Goal: Task Accomplishment & Management: Manage account settings

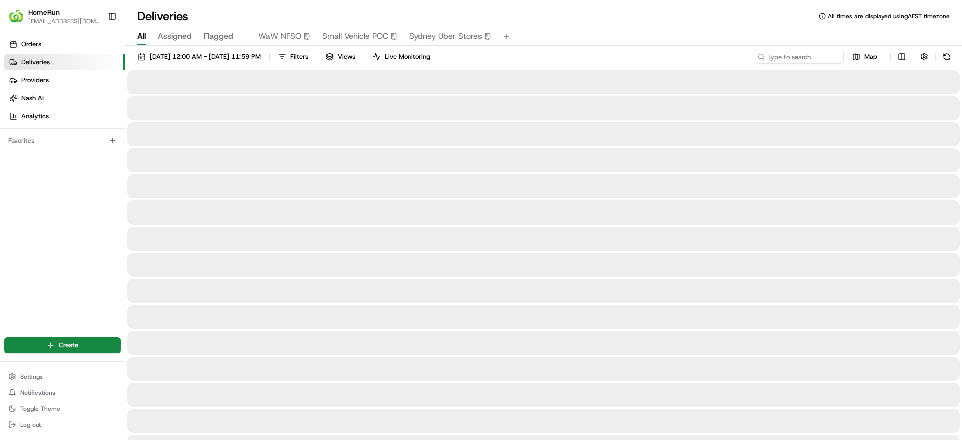
click at [224, 39] on span "Flagged" at bounding box center [219, 36] width 30 height 12
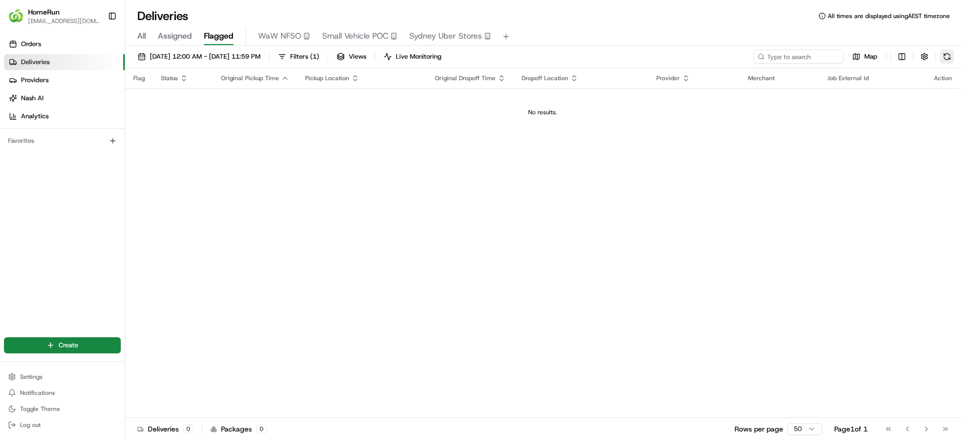
click at [952, 53] on button at bounding box center [947, 57] width 14 height 14
click at [950, 59] on button at bounding box center [947, 57] width 14 height 14
click at [949, 58] on button at bounding box center [947, 57] width 14 height 14
click at [942, 56] on button at bounding box center [947, 57] width 14 height 14
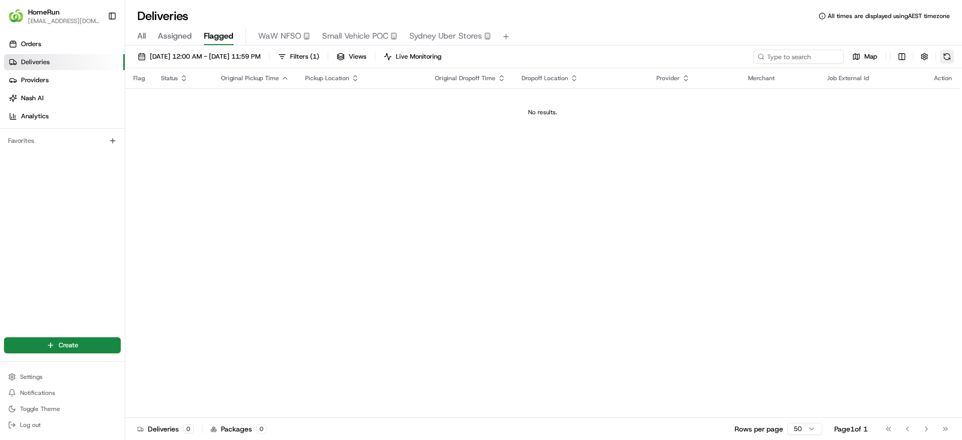
click at [949, 57] on button at bounding box center [947, 57] width 14 height 14
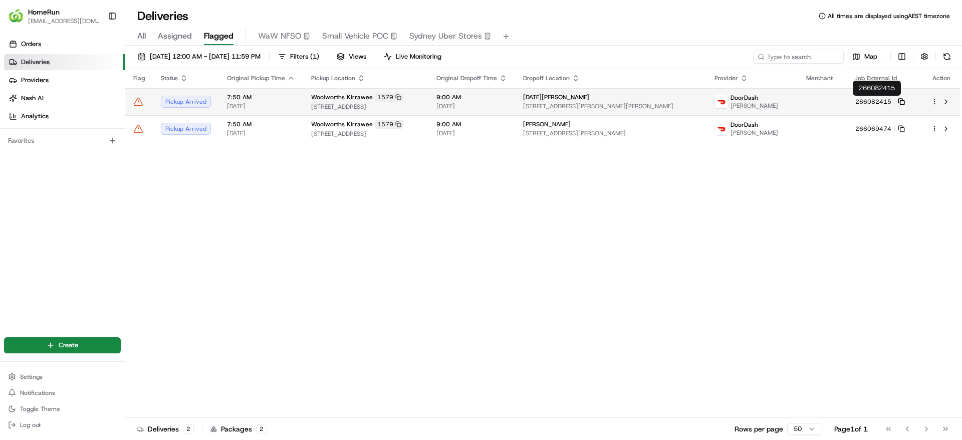
click at [899, 101] on icon at bounding box center [901, 101] width 7 height 7
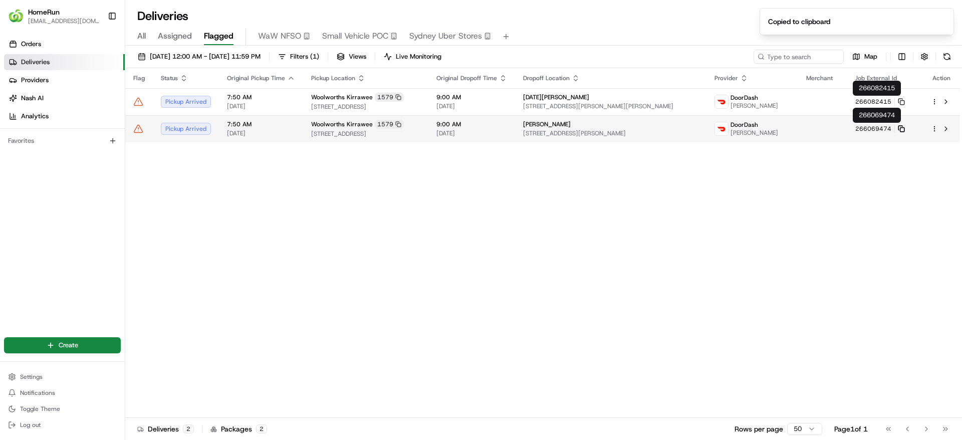
click at [899, 130] on icon at bounding box center [901, 128] width 7 height 7
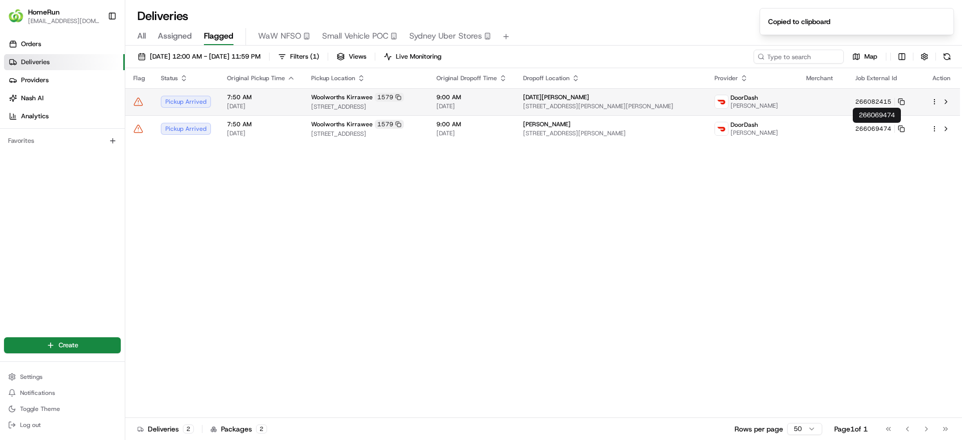
click at [479, 93] on span "9:00 AM" at bounding box center [472, 97] width 71 height 8
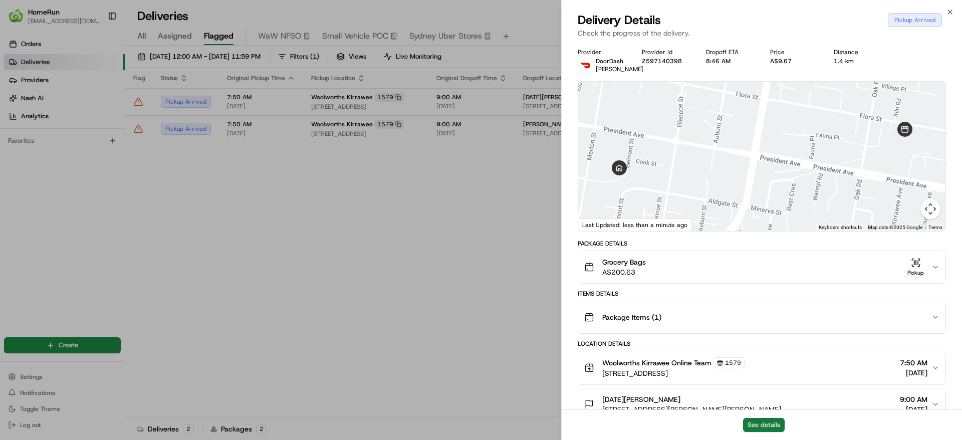
click at [775, 421] on button "See details" at bounding box center [764, 425] width 42 height 14
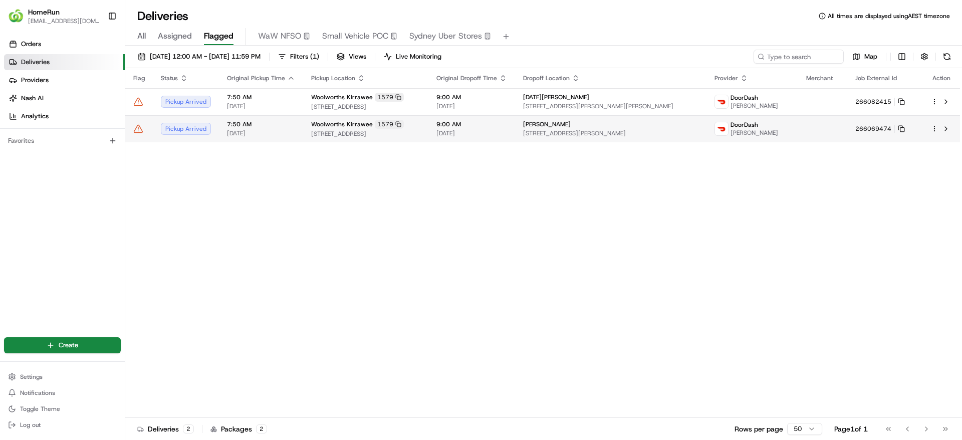
click at [376, 117] on td "Woolworths Kirrawee 1579 28-34 Flora Street, Kirrawee, NSW 2232, AU" at bounding box center [365, 128] width 125 height 27
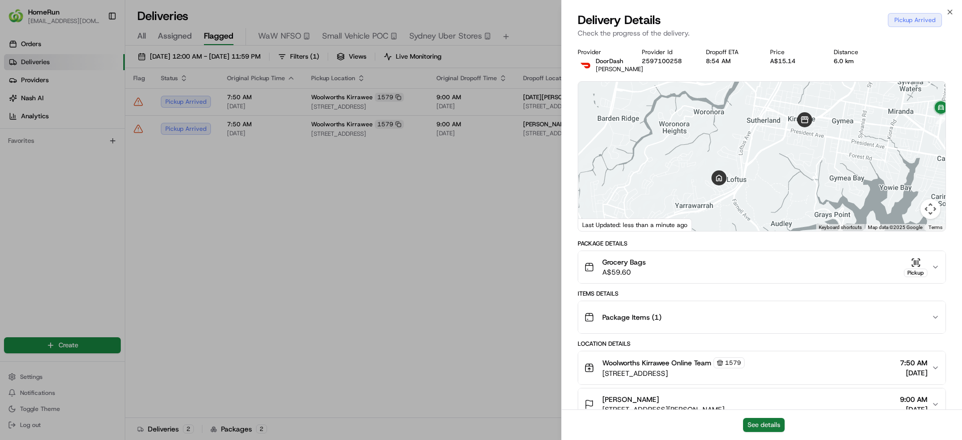
click at [766, 424] on button "See details" at bounding box center [764, 425] width 42 height 14
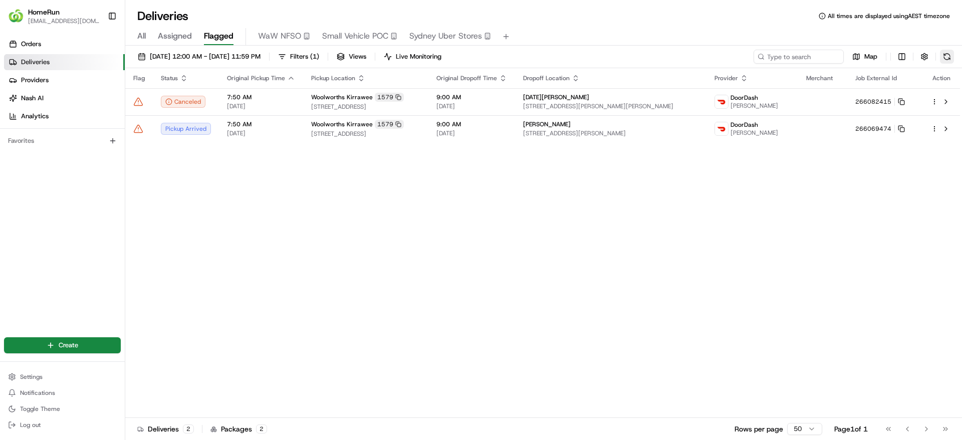
click at [948, 54] on button at bounding box center [947, 57] width 14 height 14
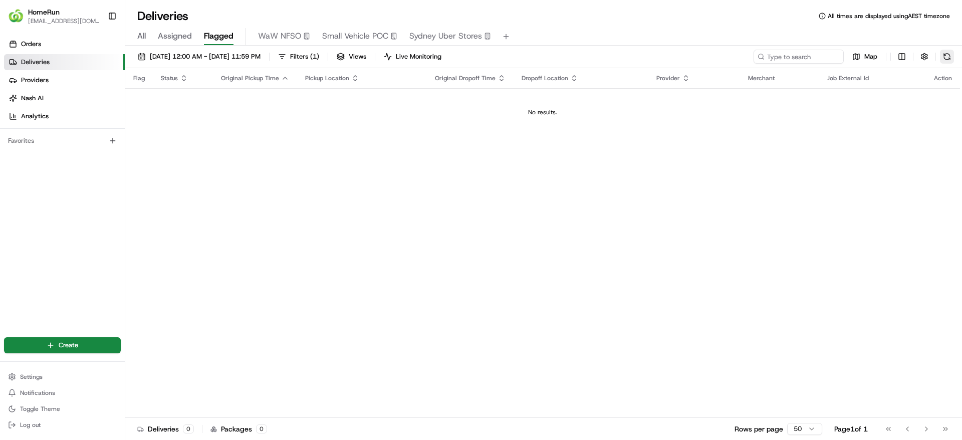
click at [951, 50] on button at bounding box center [947, 57] width 14 height 14
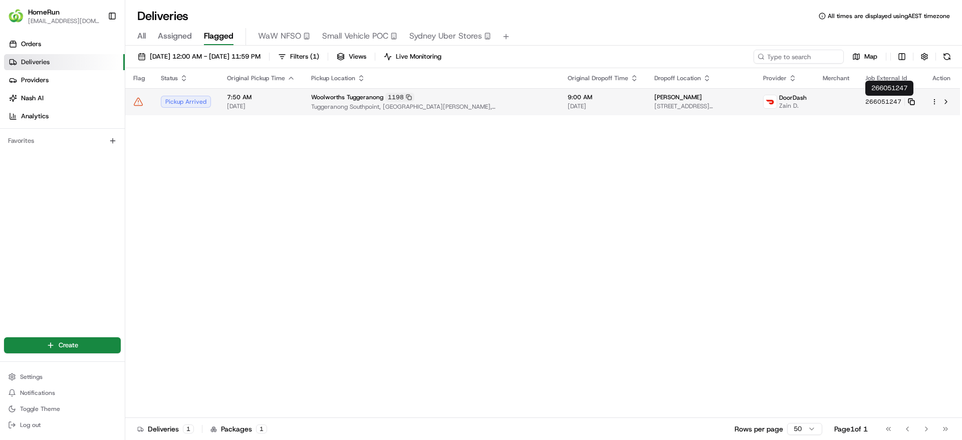
click at [910, 99] on icon at bounding box center [911, 101] width 7 height 7
click at [419, 96] on div "Woolworths Tuggeranong 1198" at bounding box center [431, 97] width 241 height 9
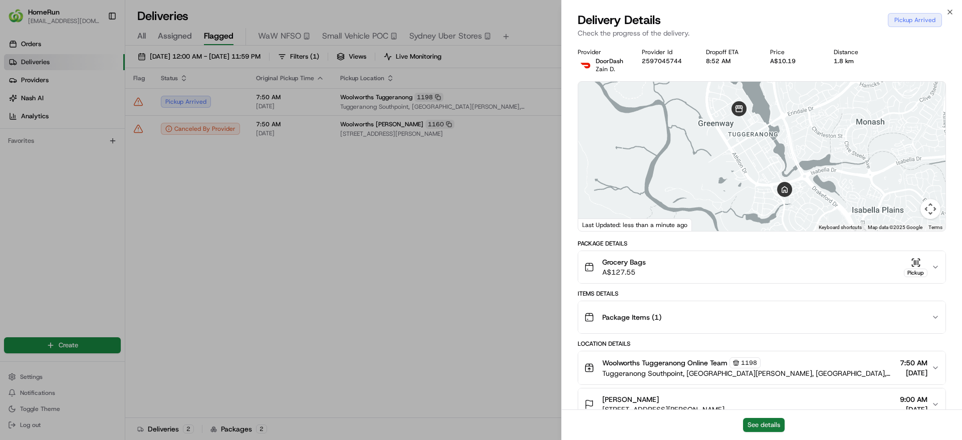
click at [764, 421] on button "See details" at bounding box center [764, 425] width 42 height 14
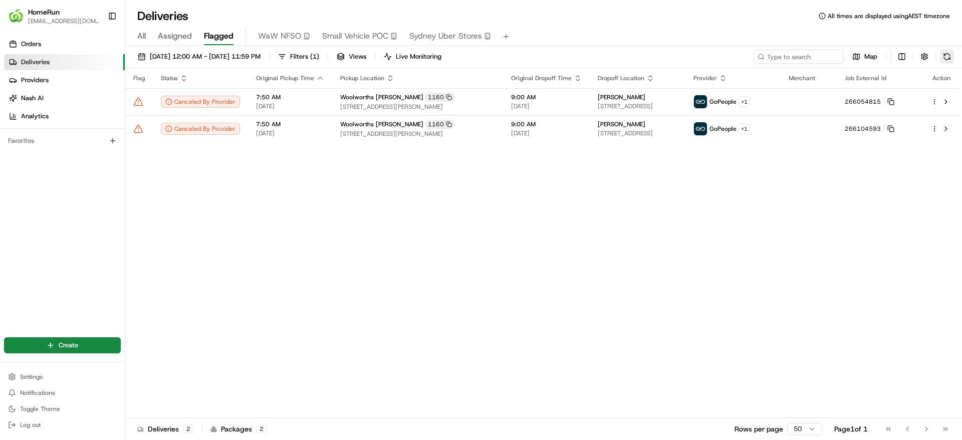
click at [945, 52] on button at bounding box center [947, 57] width 14 height 14
click at [943, 54] on button at bounding box center [947, 57] width 14 height 14
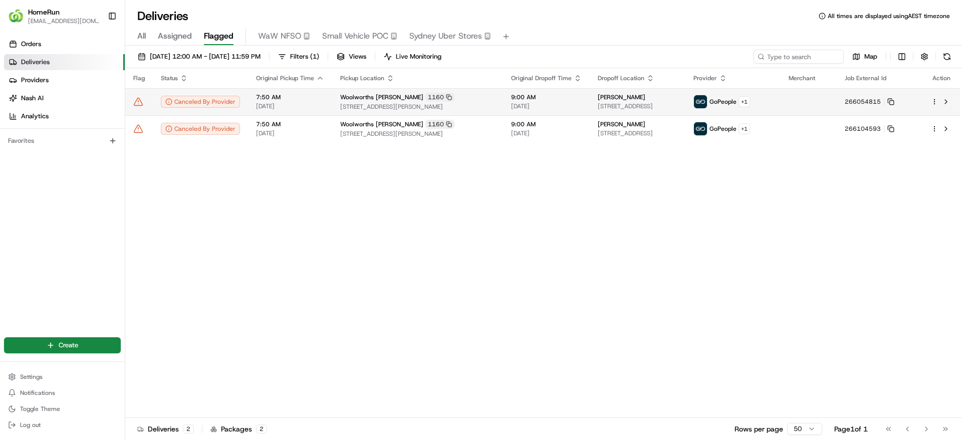
click at [823, 102] on td at bounding box center [809, 101] width 56 height 27
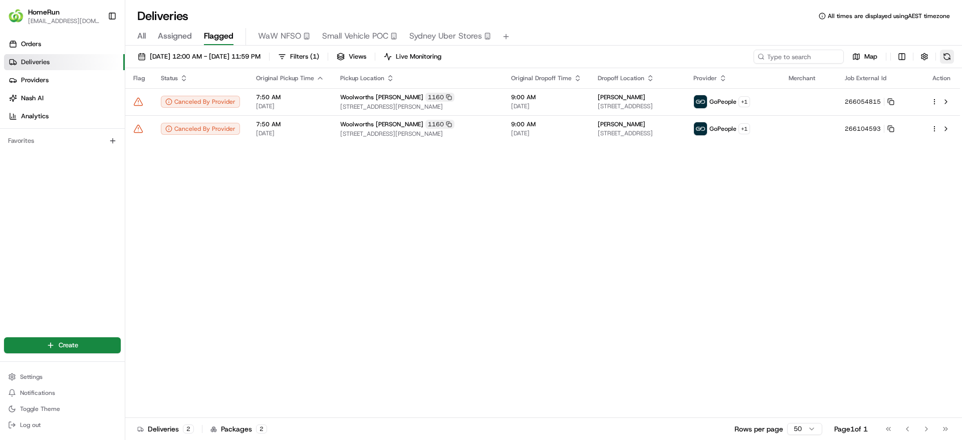
click at [945, 61] on button at bounding box center [947, 57] width 14 height 14
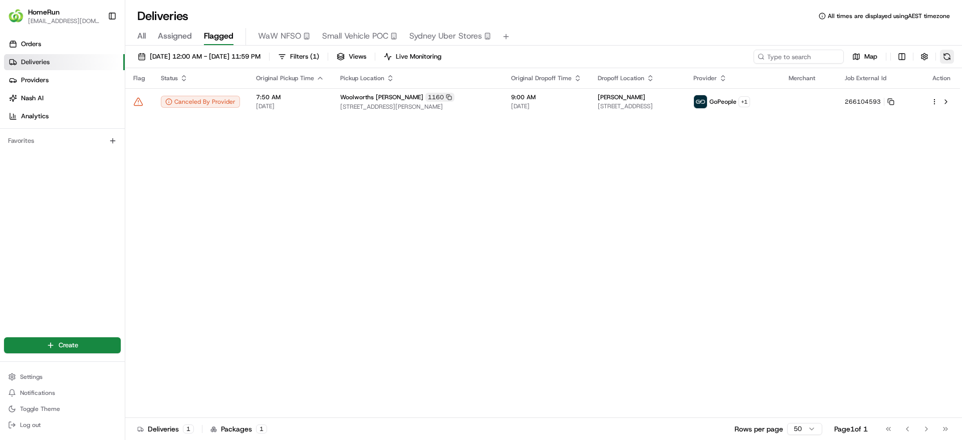
click at [944, 61] on button at bounding box center [947, 57] width 14 height 14
click at [945, 58] on button at bounding box center [947, 57] width 14 height 14
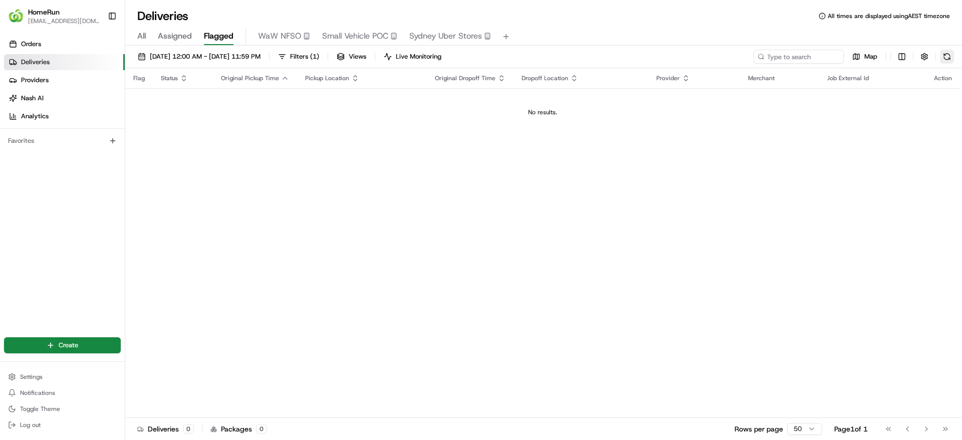
click at [945, 51] on button at bounding box center [947, 57] width 14 height 14
click at [945, 54] on button at bounding box center [947, 57] width 14 height 14
click at [950, 52] on button at bounding box center [947, 57] width 14 height 14
click at [948, 56] on button at bounding box center [947, 57] width 14 height 14
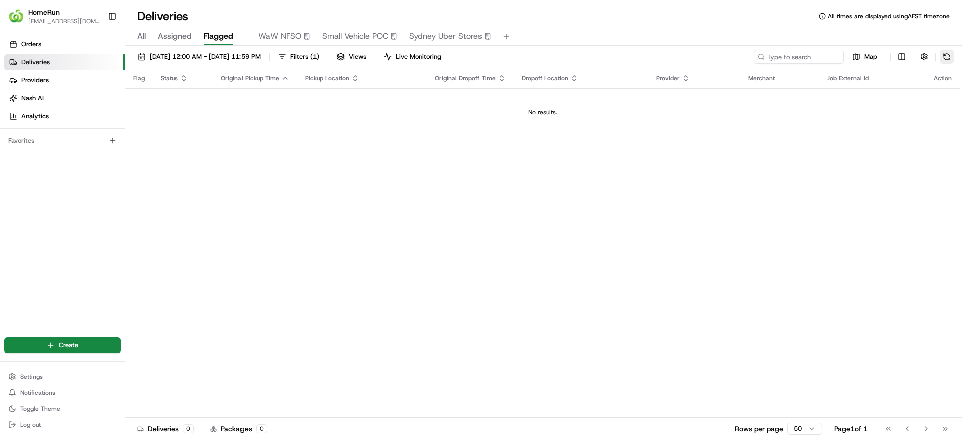
click at [948, 56] on button at bounding box center [947, 57] width 14 height 14
click at [946, 57] on button at bounding box center [947, 57] width 14 height 14
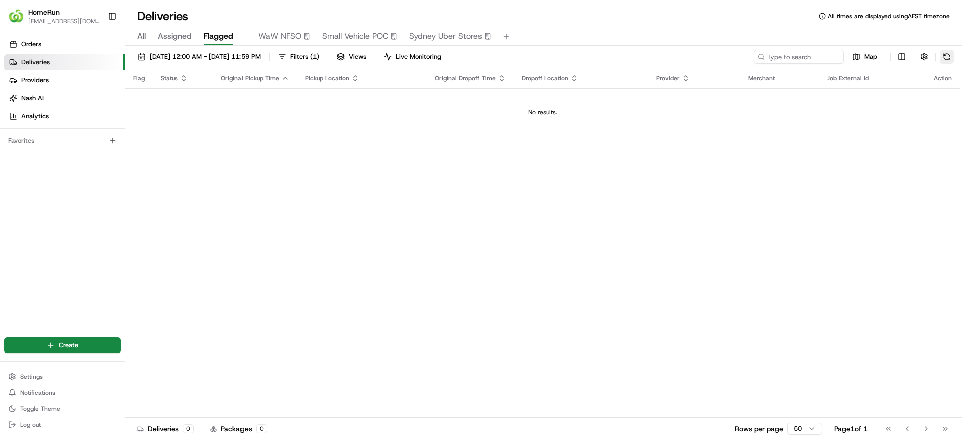
click at [946, 57] on button at bounding box center [947, 57] width 14 height 14
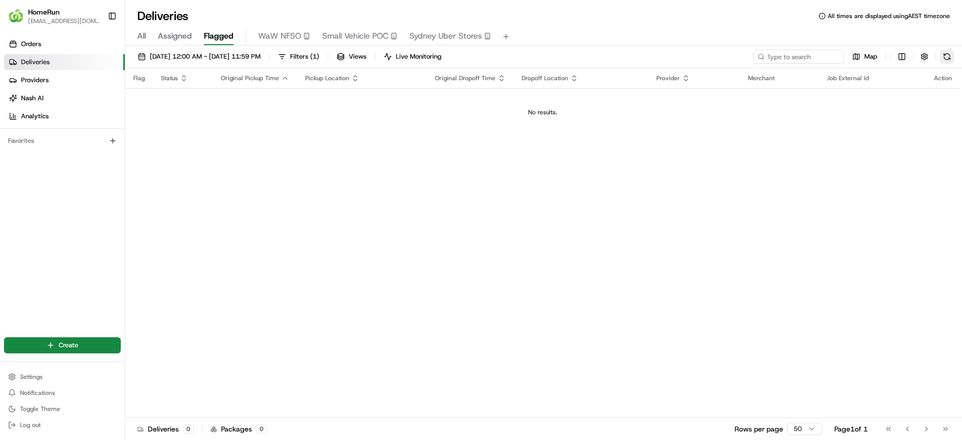
click at [946, 57] on button at bounding box center [947, 57] width 14 height 14
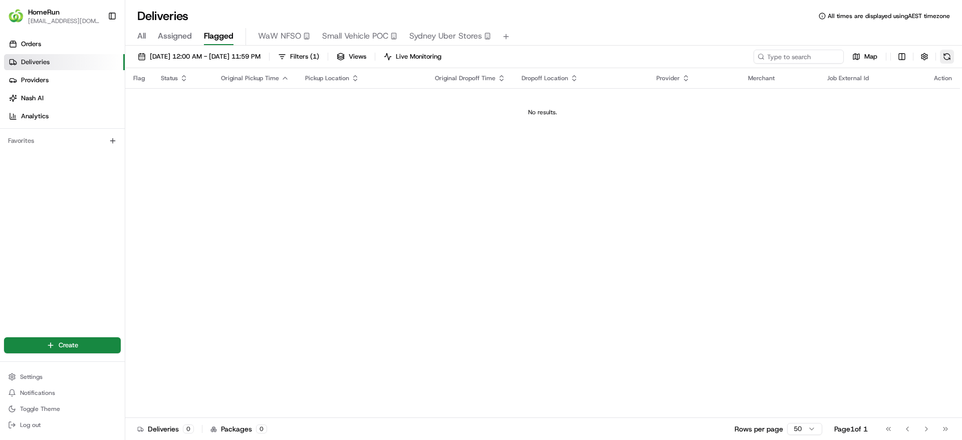
click at [946, 57] on button at bounding box center [947, 57] width 14 height 14
click at [951, 50] on button at bounding box center [947, 57] width 14 height 14
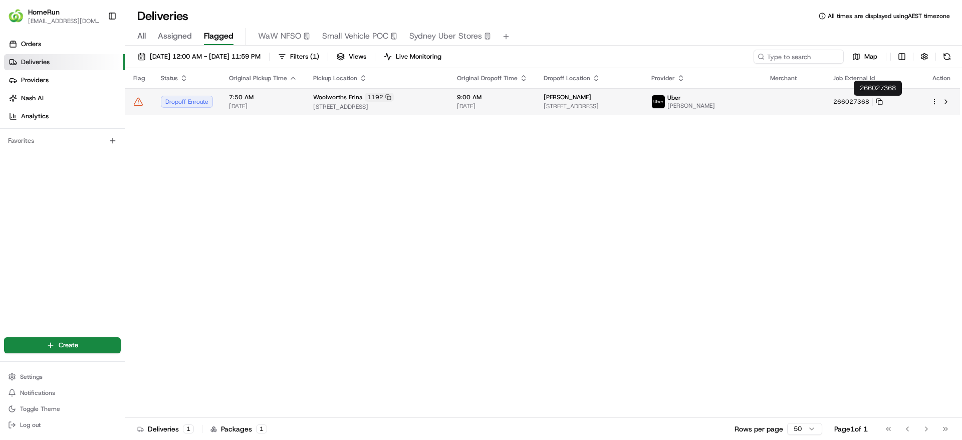
click at [904, 101] on td "266027368" at bounding box center [875, 101] width 98 height 27
click at [883, 104] on rect at bounding box center [881, 103] width 4 height 4
click at [528, 105] on span "[DATE]" at bounding box center [492, 106] width 71 height 8
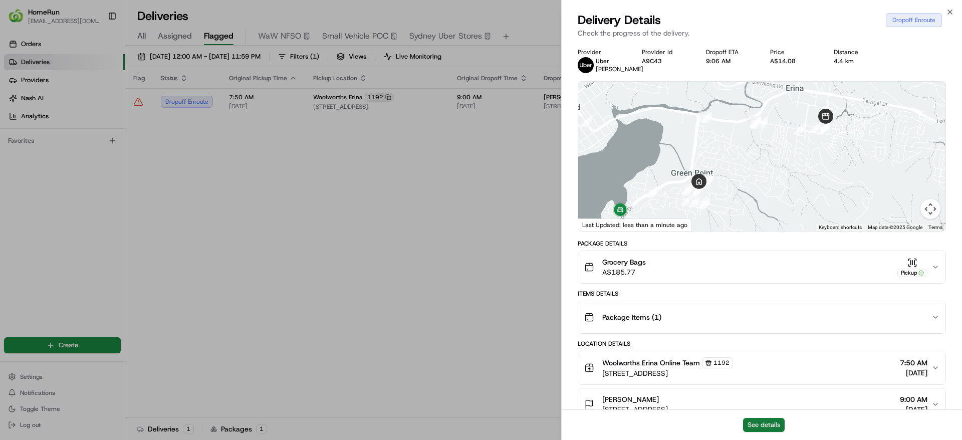
click at [768, 424] on button "See details" at bounding box center [764, 425] width 42 height 14
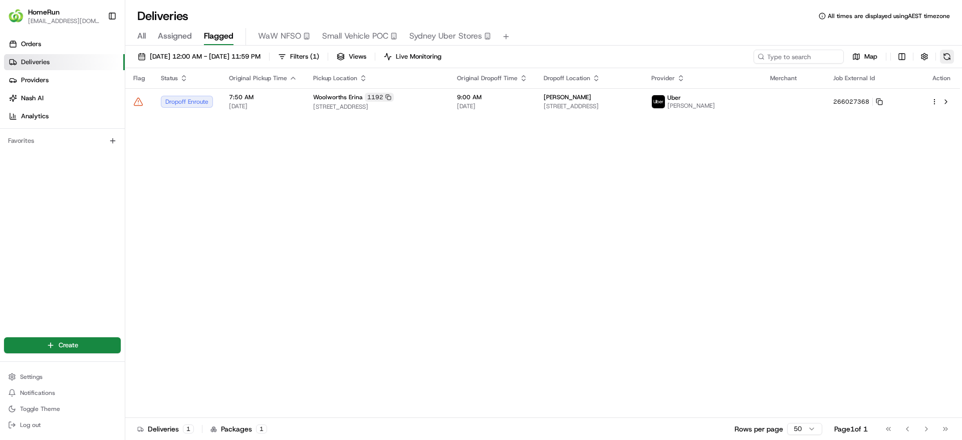
click at [944, 59] on button at bounding box center [947, 57] width 14 height 14
click at [946, 55] on button at bounding box center [947, 57] width 14 height 14
click at [946, 59] on button at bounding box center [947, 57] width 14 height 14
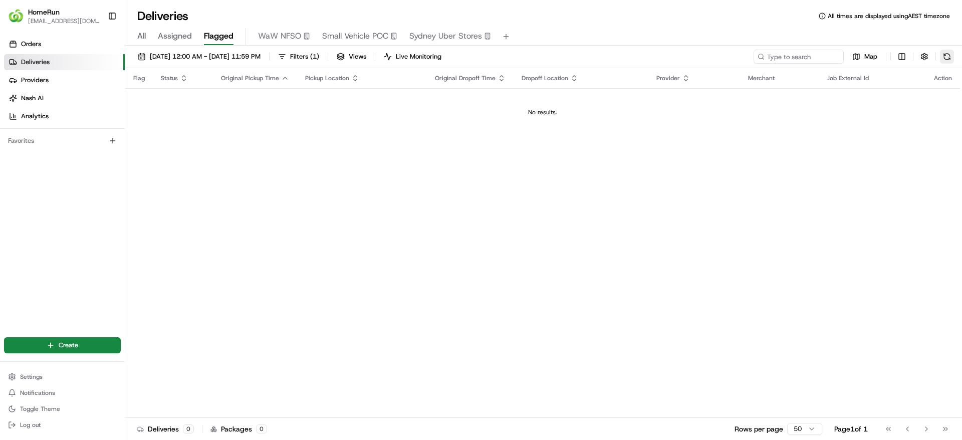
click at [944, 55] on button at bounding box center [947, 57] width 14 height 14
click at [945, 64] on div "24/08/2025 12:00 AM - 24/08/2025 11:59 PM Filters ( 1 ) Views Live Monitoring M…" at bounding box center [543, 59] width 837 height 19
click at [946, 57] on button at bounding box center [947, 57] width 14 height 14
click at [956, 54] on div "24/08/2025 12:00 AM - 24/08/2025 11:59 PM Filters ( 1 ) Views Live Monitoring M…" at bounding box center [543, 59] width 837 height 19
click at [953, 52] on button at bounding box center [947, 57] width 14 height 14
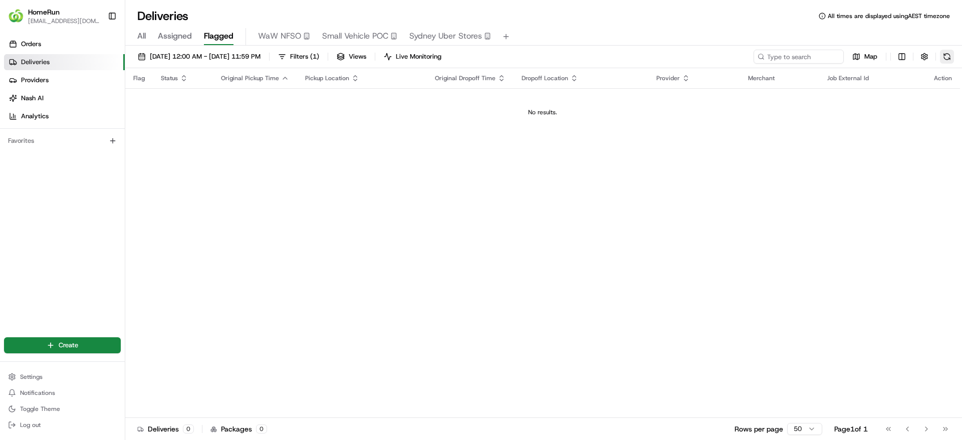
click at [953, 52] on button at bounding box center [947, 57] width 14 height 14
click at [946, 57] on button at bounding box center [947, 57] width 14 height 14
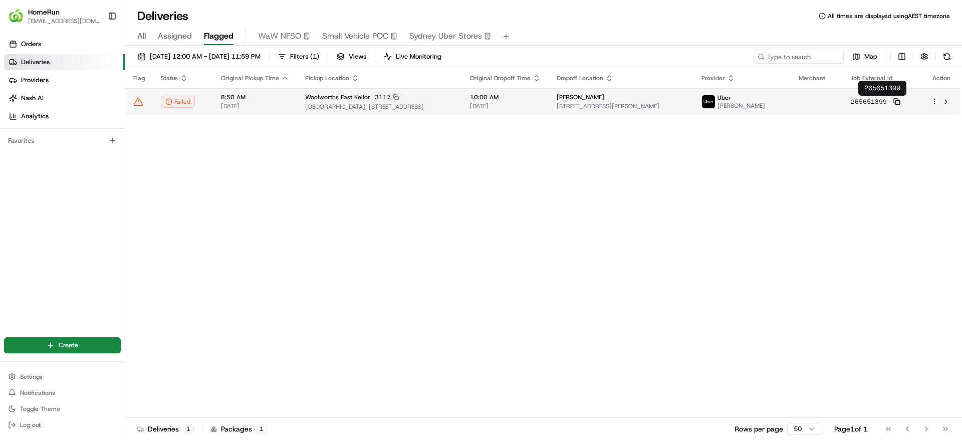
click at [901, 98] on body "HomeRun jpinekubica1@woolworths.com.au Toggle Sidebar Orders Deliveries Provide…" at bounding box center [481, 220] width 962 height 440
click at [900, 101] on rect at bounding box center [898, 103] width 4 height 4
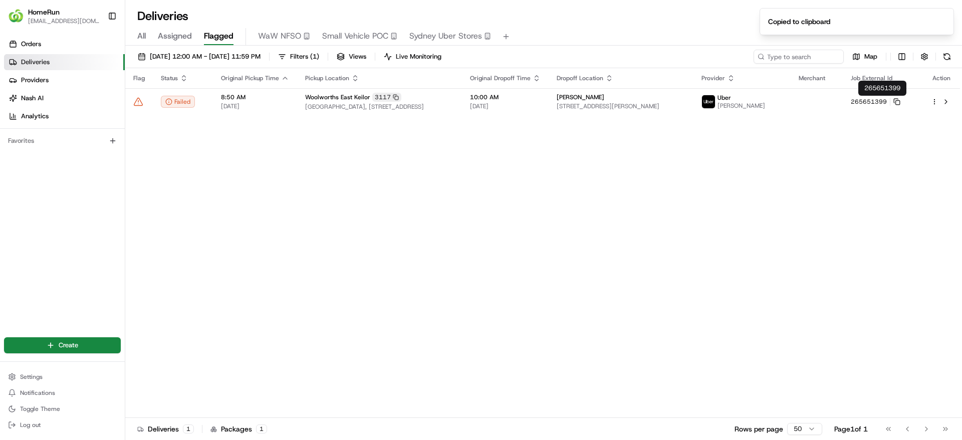
click at [549, 88] on th "Original Dropoff Time" at bounding box center [505, 78] width 87 height 20
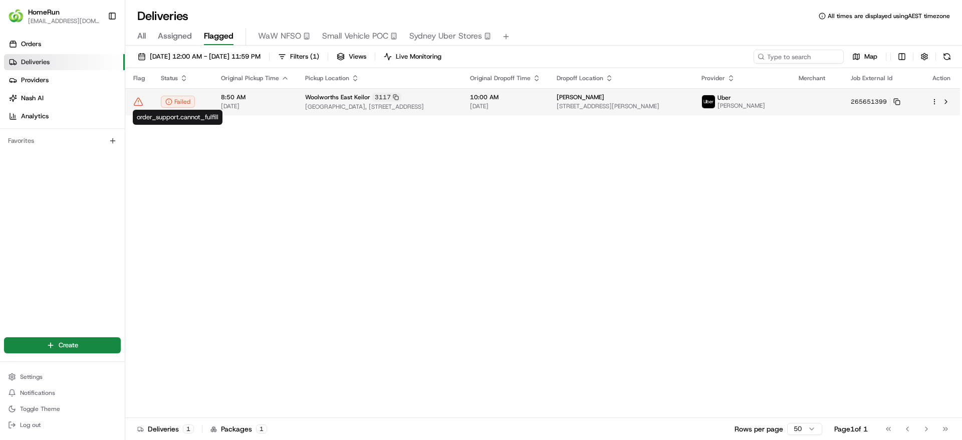
click at [234, 102] on span "[DATE]" at bounding box center [255, 106] width 68 height 8
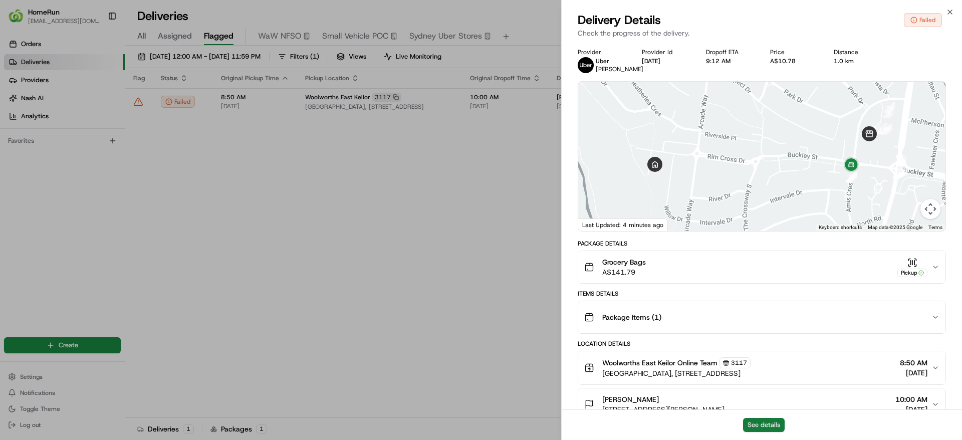
click at [767, 425] on button "See details" at bounding box center [764, 425] width 42 height 14
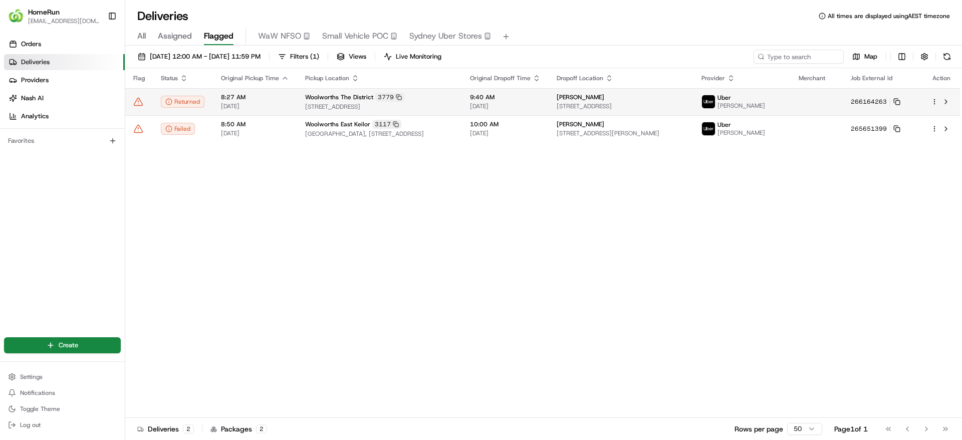
click at [137, 104] on icon at bounding box center [138, 102] width 10 height 10
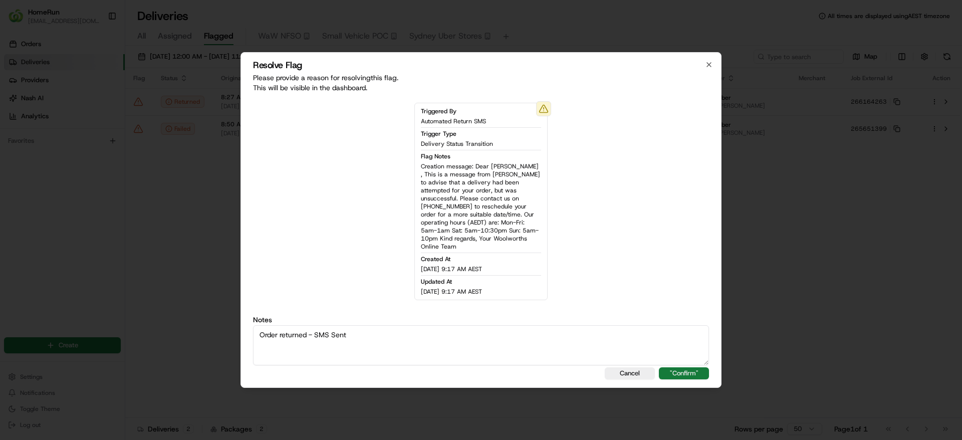
type textarea "Order returned - SMS Sent"
click at [669, 368] on button ""Confirm"" at bounding box center [684, 373] width 50 height 12
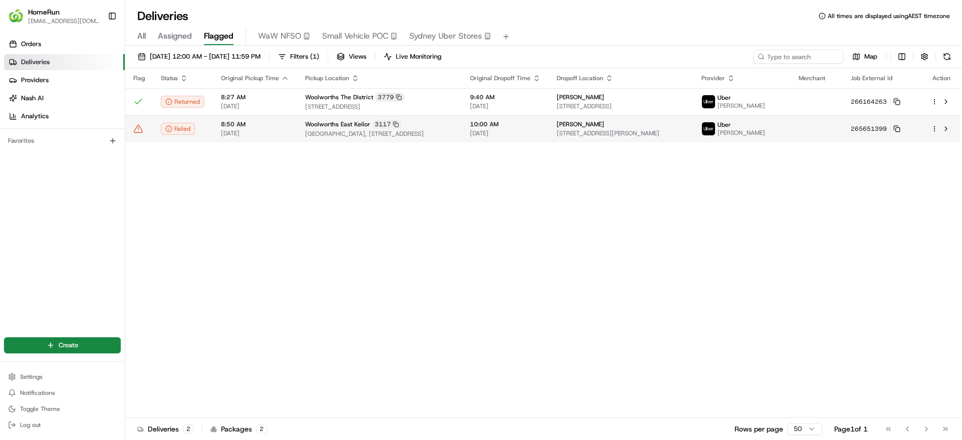
click at [140, 128] on icon at bounding box center [138, 129] width 10 height 10
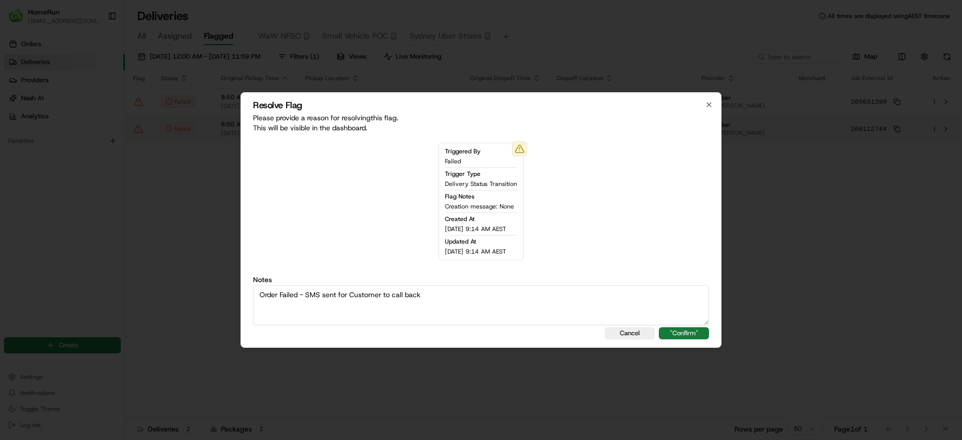
type textarea "Order Failed - SMS sent for Customer to call back"
click at [682, 334] on button ""Confirm"" at bounding box center [684, 333] width 50 height 12
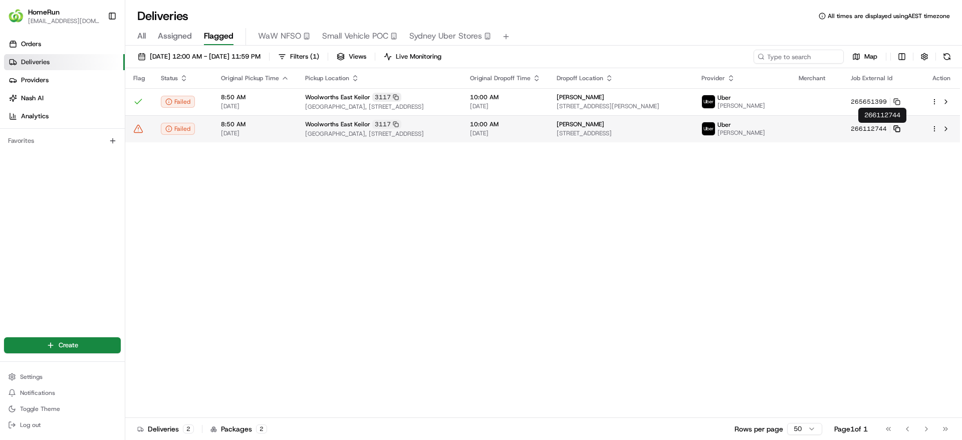
click at [901, 127] on icon at bounding box center [897, 128] width 7 height 7
click at [269, 125] on span "8:50 AM" at bounding box center [255, 124] width 68 height 8
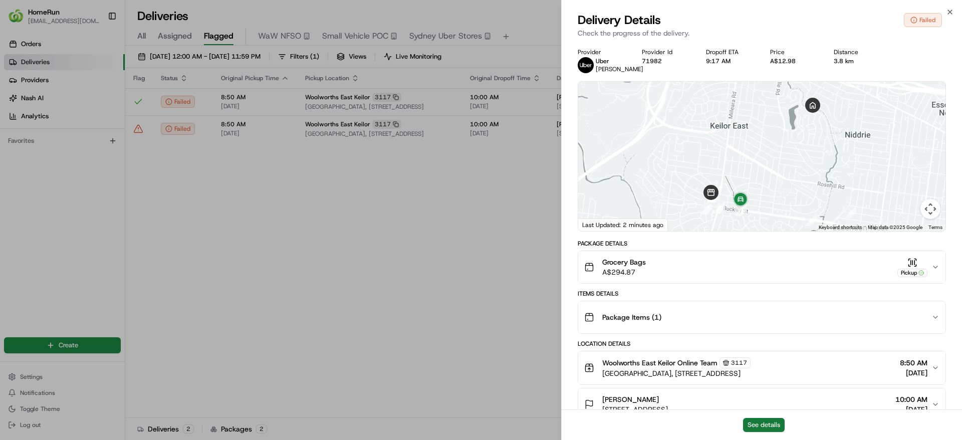
click at [762, 420] on button "See details" at bounding box center [764, 425] width 42 height 14
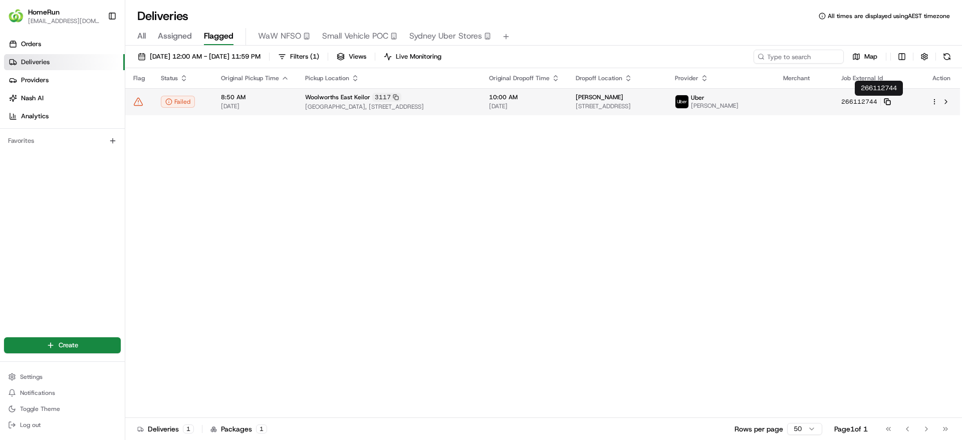
click at [891, 102] on icon at bounding box center [887, 101] width 7 height 7
click at [140, 101] on icon at bounding box center [138, 102] width 10 height 10
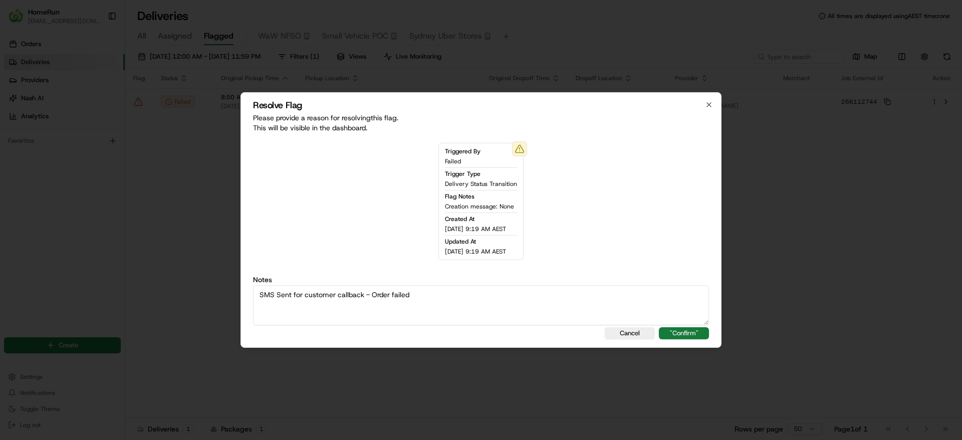
type textarea "SMS Sent for customer callback - Order failed"
click at [681, 328] on button ""Confirm"" at bounding box center [684, 333] width 50 height 12
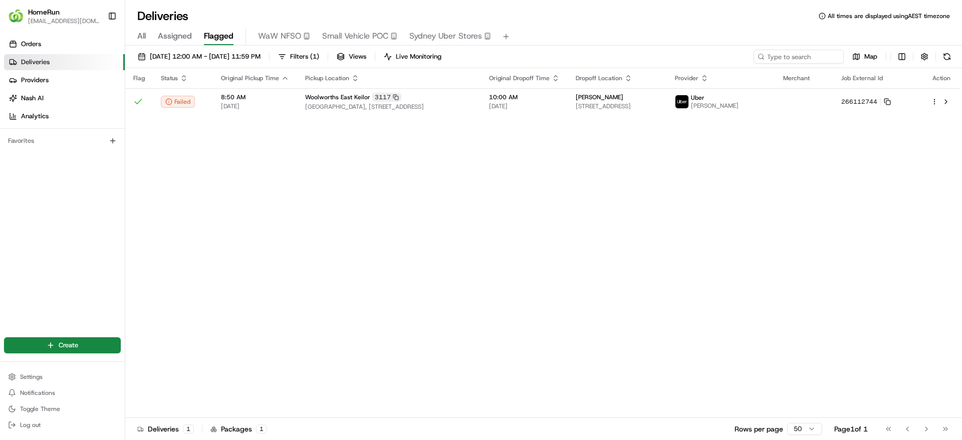
click at [953, 50] on div "Map" at bounding box center [854, 57] width 201 height 14
click at [949, 53] on button at bounding box center [947, 57] width 14 height 14
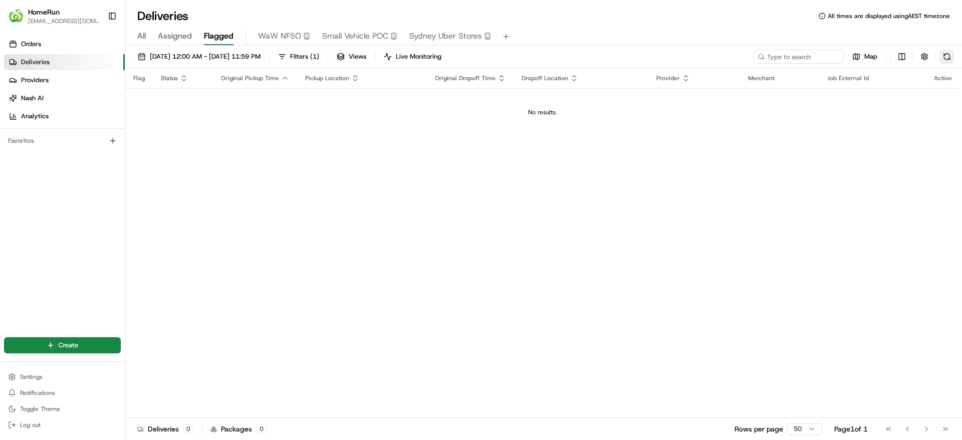
click at [952, 53] on button at bounding box center [947, 57] width 14 height 14
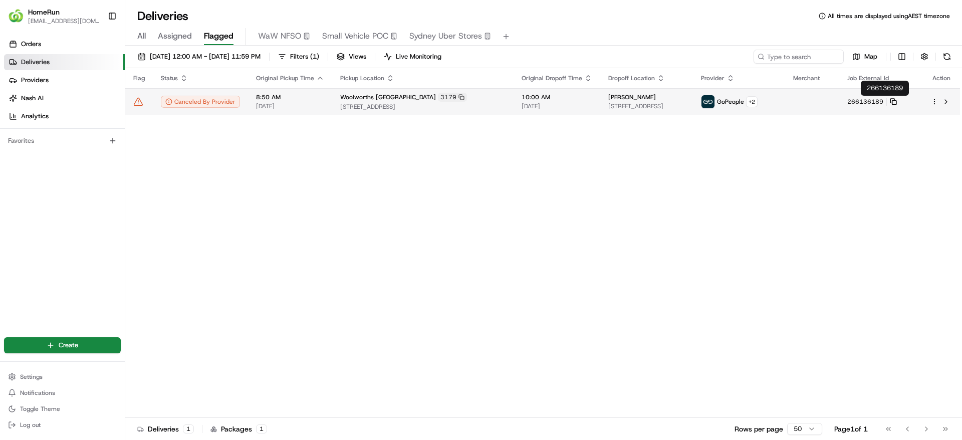
click at [897, 102] on icon at bounding box center [893, 101] width 7 height 7
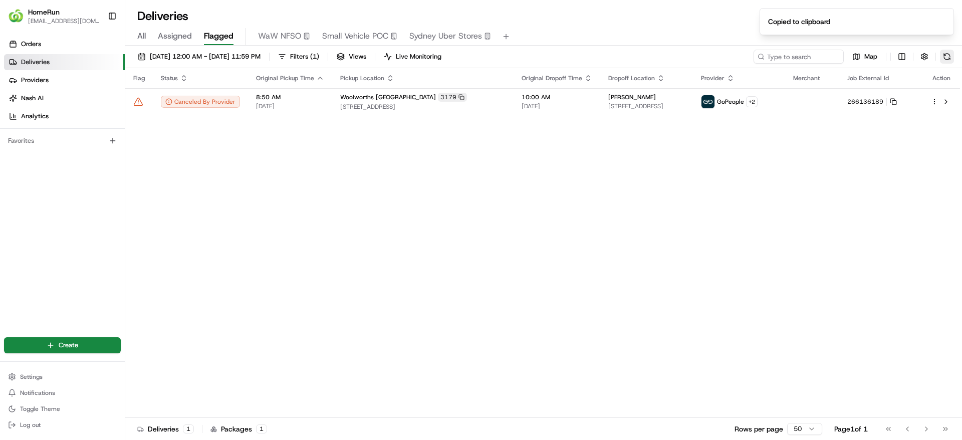
click at [943, 59] on button at bounding box center [947, 57] width 14 height 14
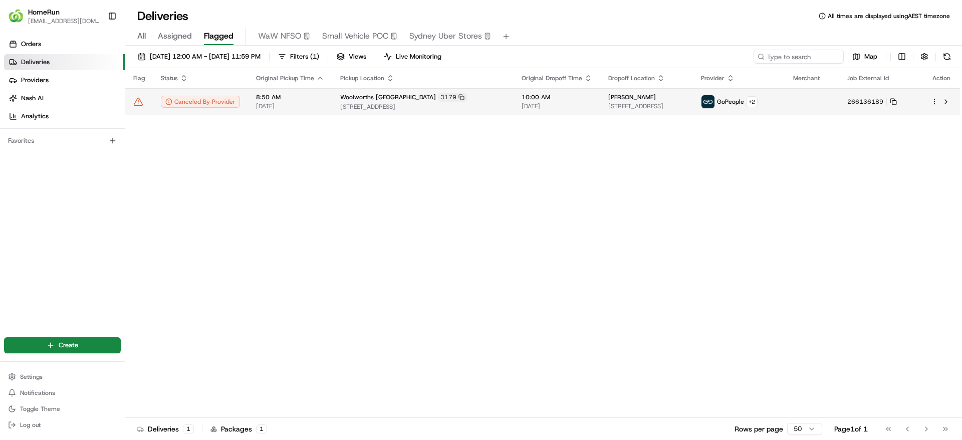
click at [467, 101] on div "Woolworths Greensborough 3179" at bounding box center [422, 97] width 165 height 9
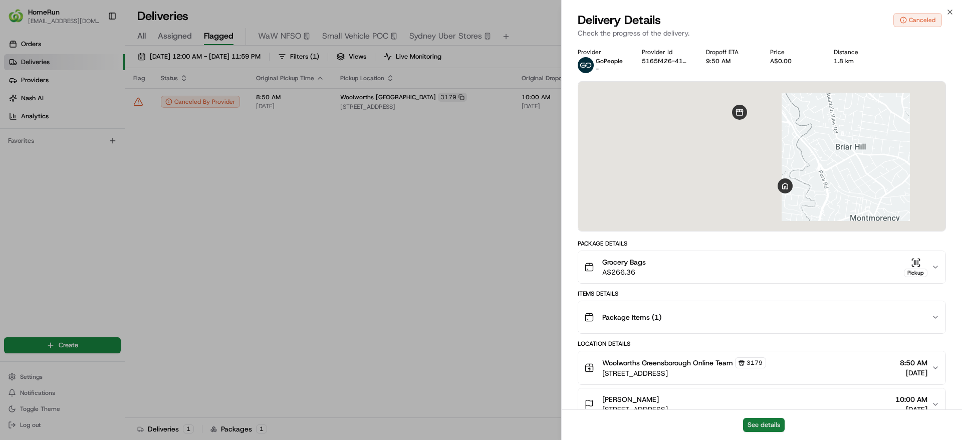
click at [761, 426] on button "See details" at bounding box center [764, 425] width 42 height 14
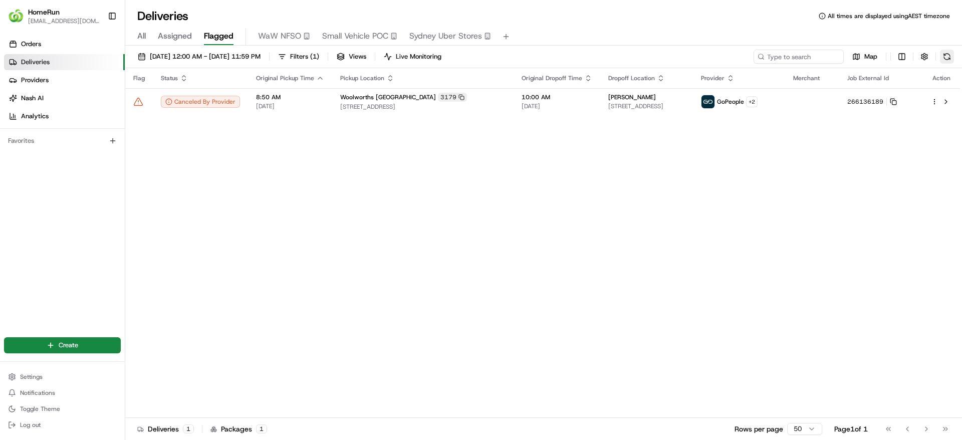
click at [951, 54] on button at bounding box center [947, 57] width 14 height 14
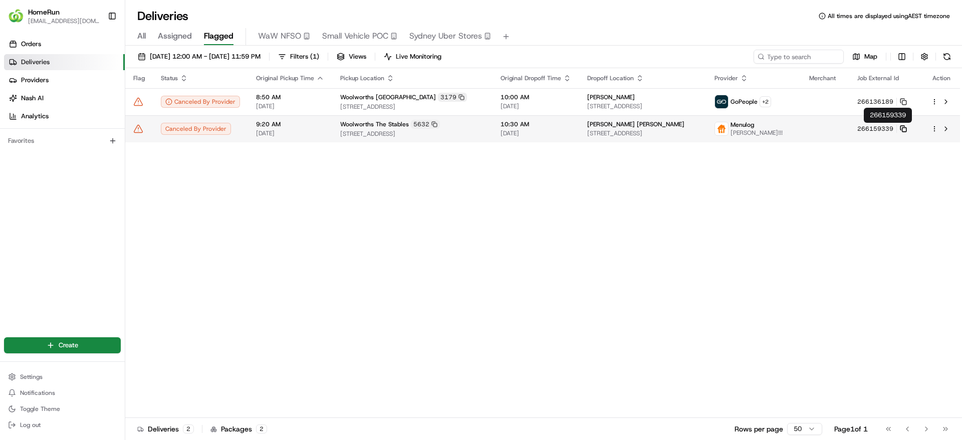
click at [907, 129] on icon at bounding box center [903, 128] width 7 height 7
click at [380, 136] on span "1495 Golden Grove Road, Golden Grove, SA 5125, AU" at bounding box center [412, 134] width 144 height 8
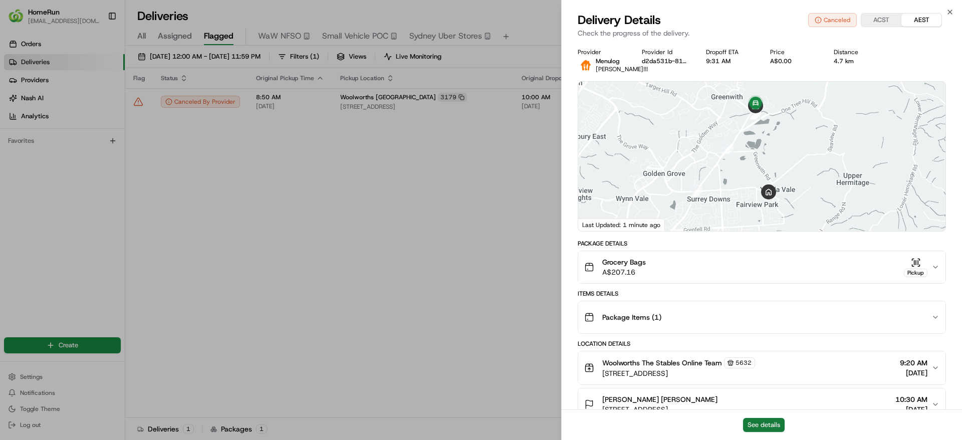
click at [772, 428] on button "See details" at bounding box center [764, 425] width 42 height 14
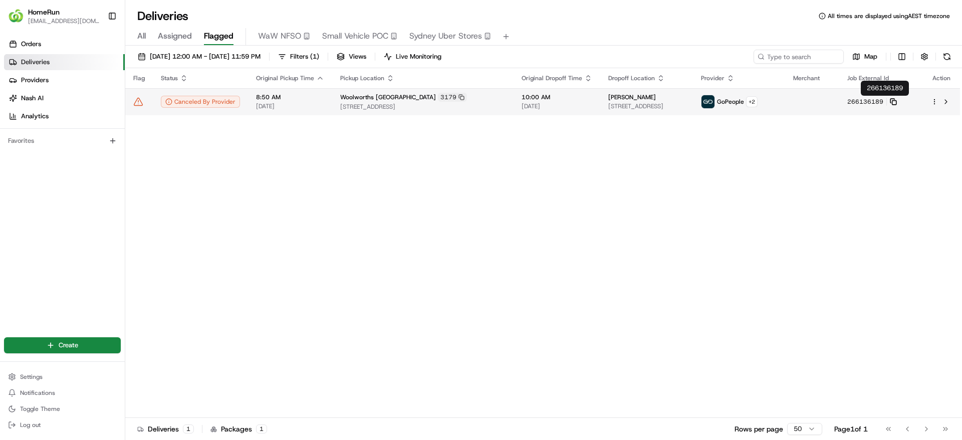
click at [897, 101] on icon at bounding box center [893, 101] width 7 height 7
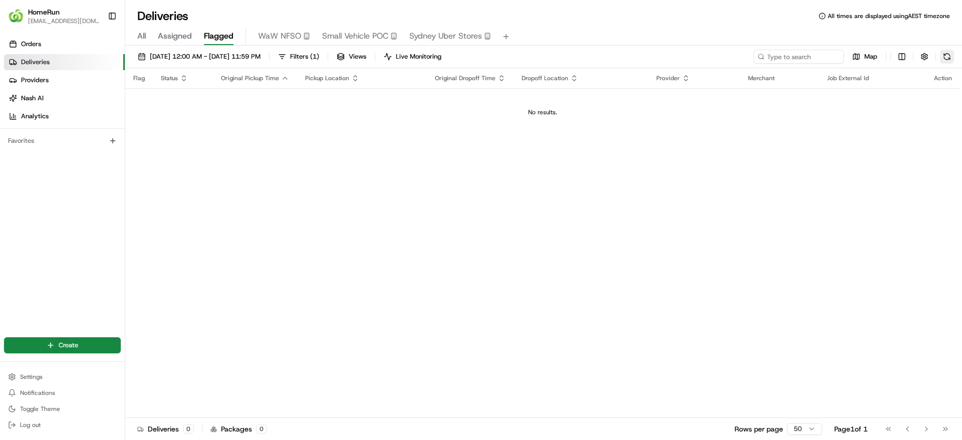
click at [950, 55] on button at bounding box center [947, 57] width 14 height 14
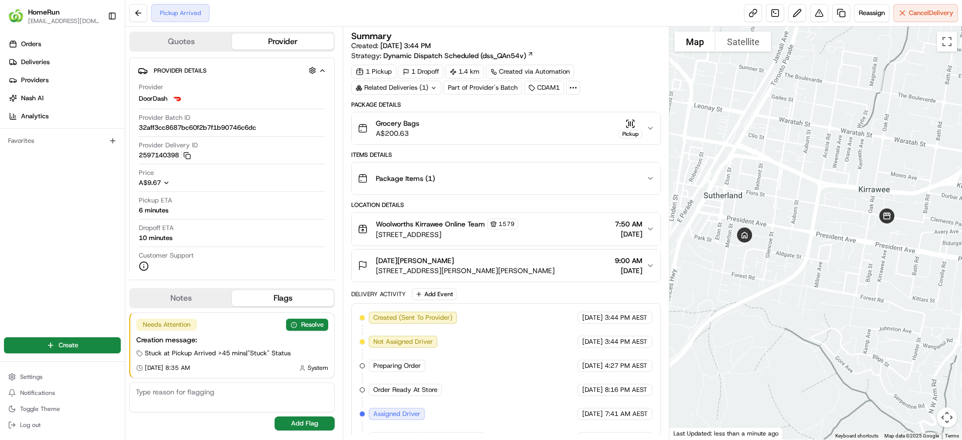
scroll to position [211, 0]
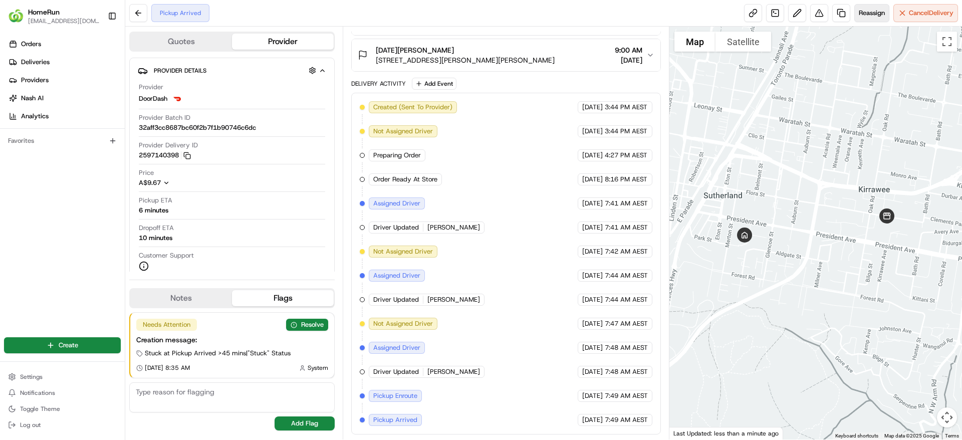
click at [877, 14] on span "Reassign" at bounding box center [872, 13] width 26 height 9
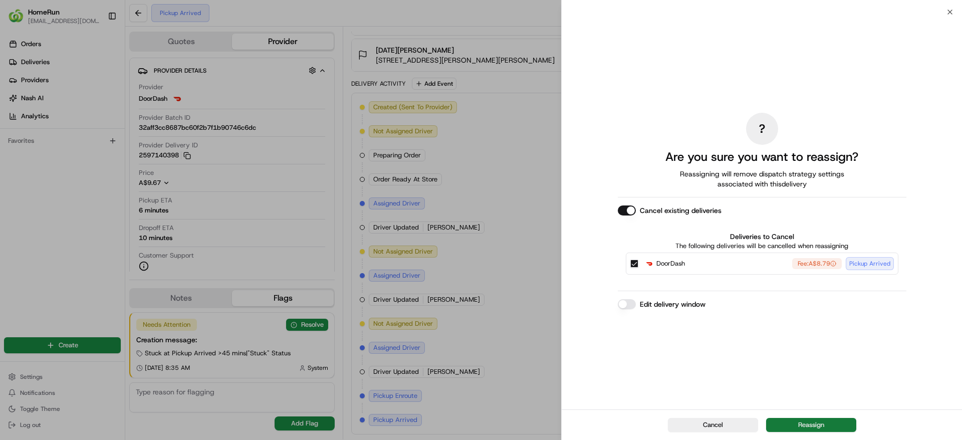
click at [801, 429] on button "Reassign" at bounding box center [811, 425] width 90 height 14
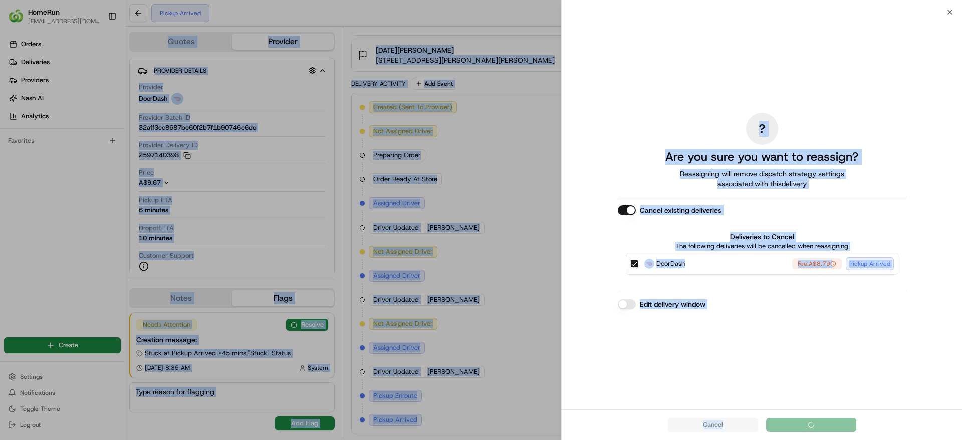
drag, startPoint x: 801, startPoint y: 429, endPoint x: 646, endPoint y: -66, distance: 518.1
click at [646, 0] on html "HomeRun jpinekubica1@woolworths.com.au Toggle Sidebar Orders Deliveries Provide…" at bounding box center [481, 220] width 962 height 440
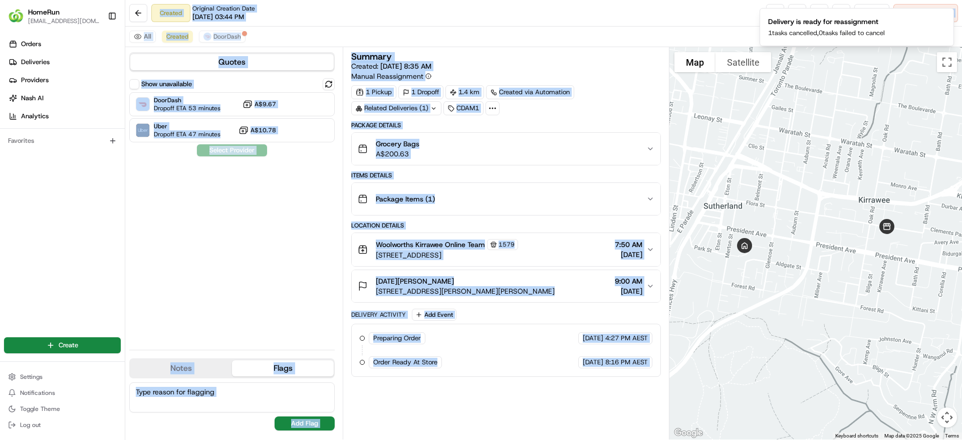
scroll to position [0, 0]
click at [246, 244] on div "Show unavailable DoorDash Dropoff ETA 53 minutes A$9.67 Uber Dropoff ETA 47 min…" at bounding box center [232, 210] width 206 height 264
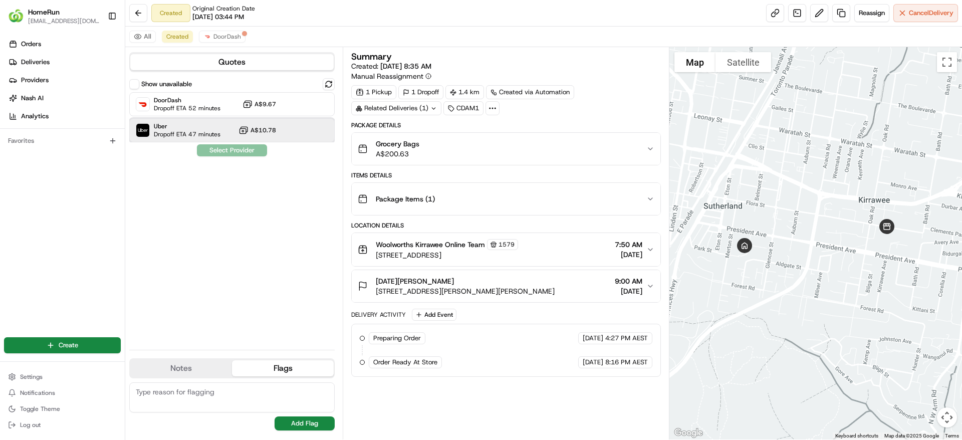
click at [205, 142] on div "Uber Dropoff ETA 47 minutes A$10.78" at bounding box center [232, 130] width 206 height 24
click at [218, 151] on button "Assign Provider" at bounding box center [232, 150] width 71 height 12
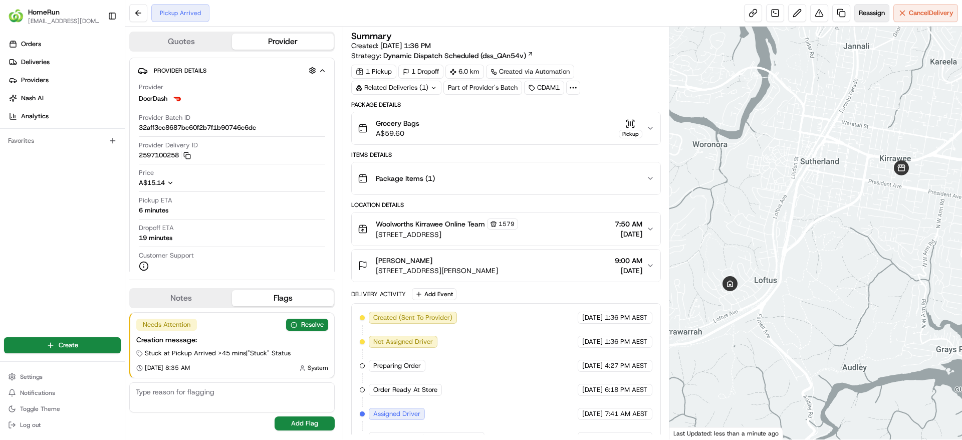
click at [865, 22] on div "Pickup Arrived Reassign Cancel Delivery" at bounding box center [543, 13] width 837 height 27
click at [868, 13] on span "Reassign" at bounding box center [872, 13] width 26 height 9
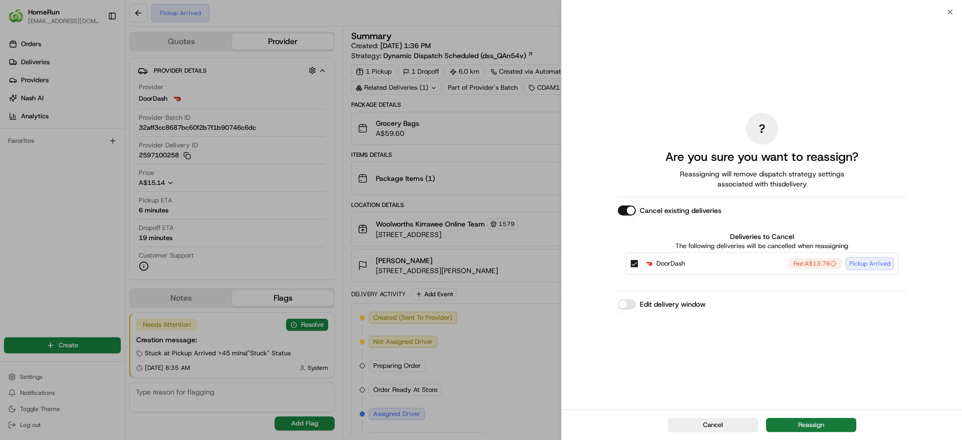
click at [798, 424] on button "Reassign" at bounding box center [811, 425] width 90 height 14
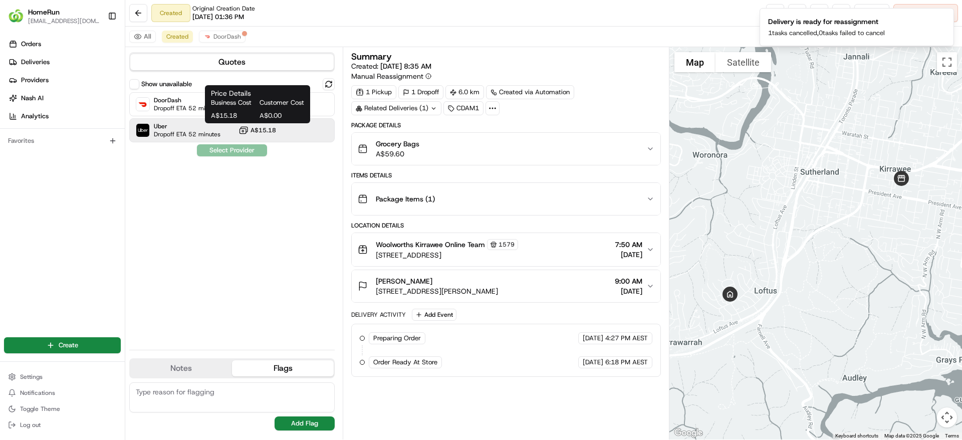
click at [268, 132] on span "A$15.18" at bounding box center [264, 130] width 26 height 8
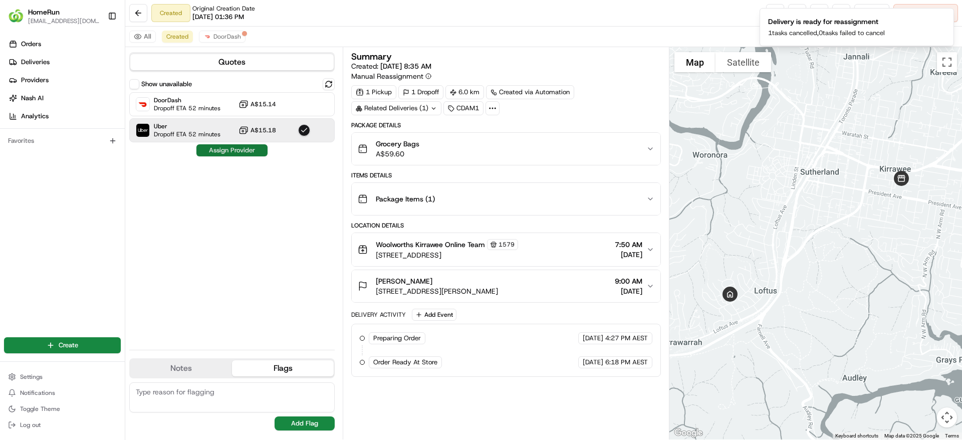
click at [241, 149] on button "Assign Provider" at bounding box center [232, 150] width 71 height 12
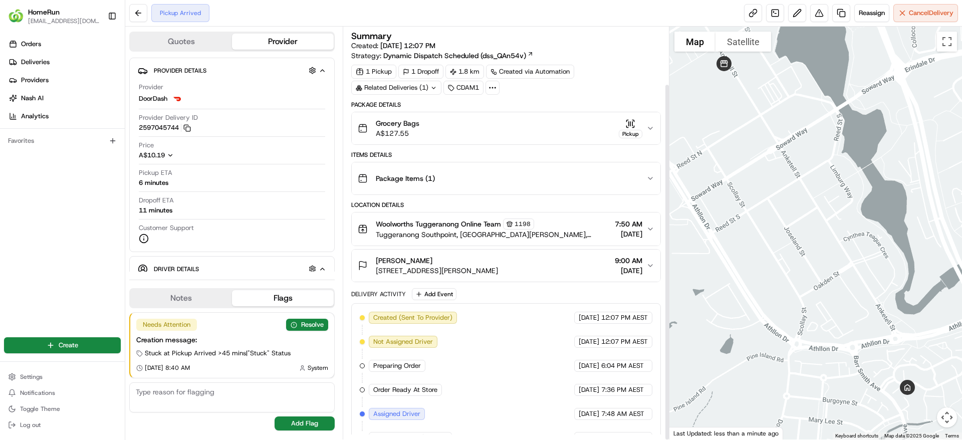
scroll to position [66, 0]
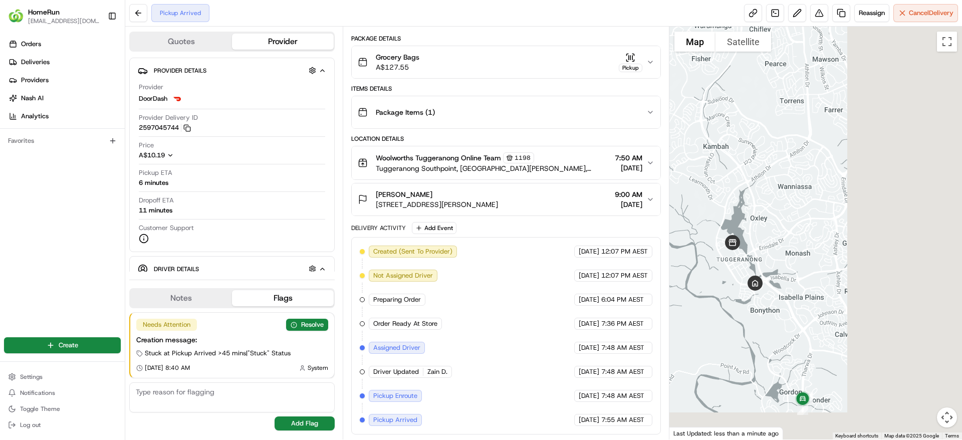
drag, startPoint x: 945, startPoint y: 262, endPoint x: 807, endPoint y: 203, distance: 150.0
click at [807, 203] on div at bounding box center [816, 233] width 293 height 413
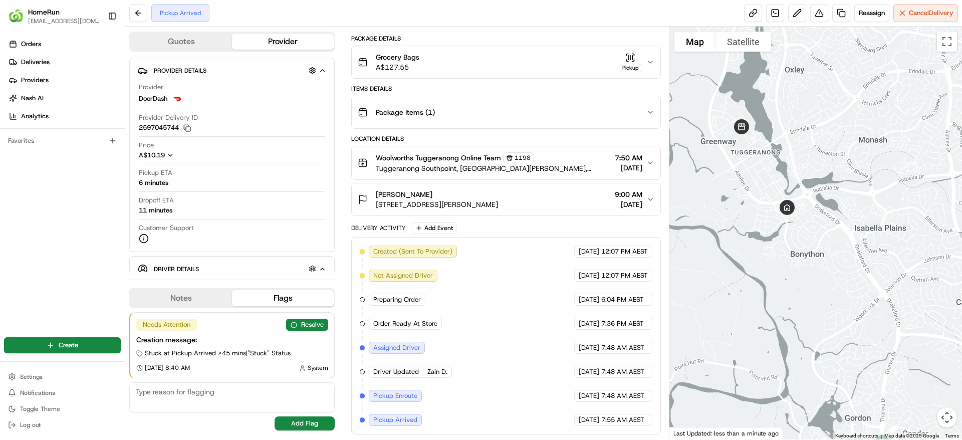
drag, startPoint x: 846, startPoint y: 194, endPoint x: 738, endPoint y: 168, distance: 110.4
click at [738, 168] on div at bounding box center [816, 233] width 293 height 413
click at [867, 14] on span "Reassign" at bounding box center [872, 13] width 26 height 9
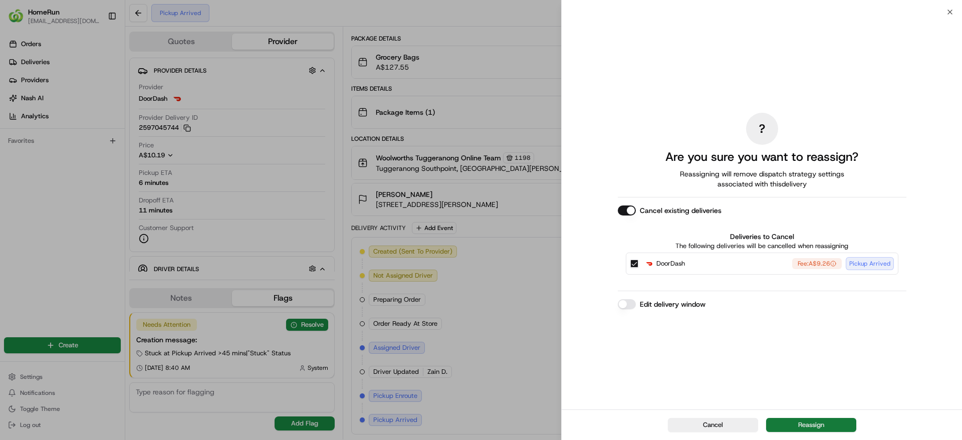
click at [805, 421] on button "Reassign" at bounding box center [811, 425] width 90 height 14
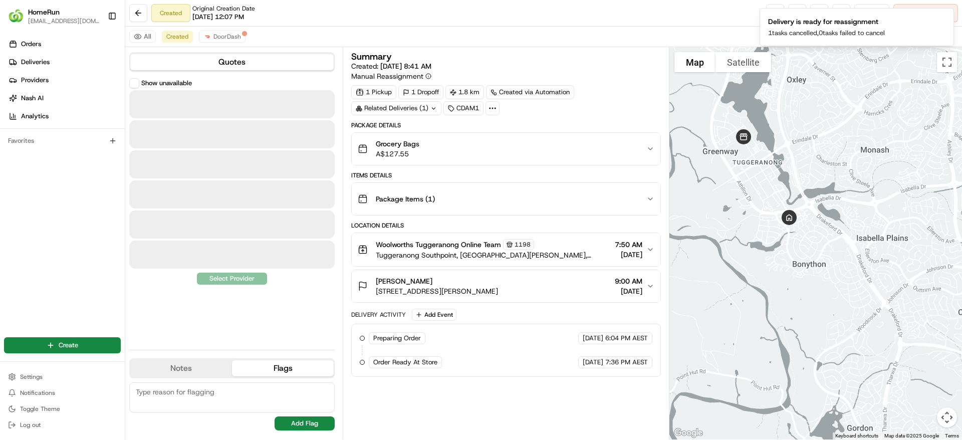
scroll to position [0, 0]
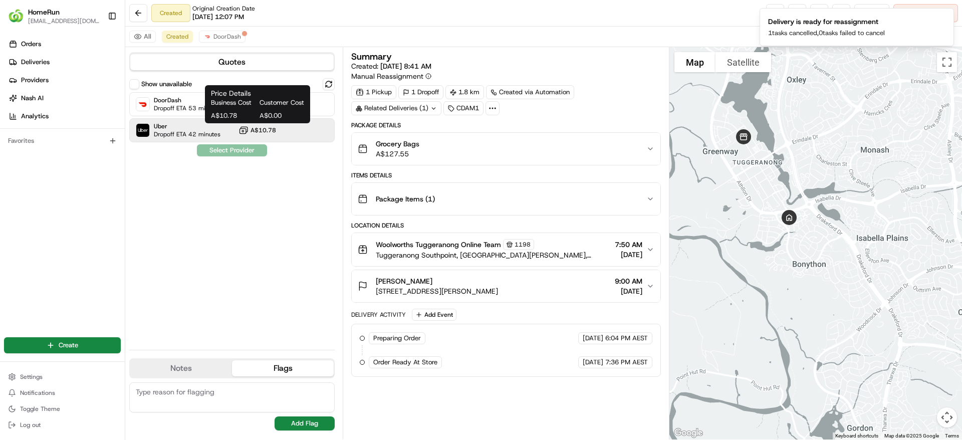
click at [264, 131] on span "A$10.78" at bounding box center [264, 130] width 26 height 8
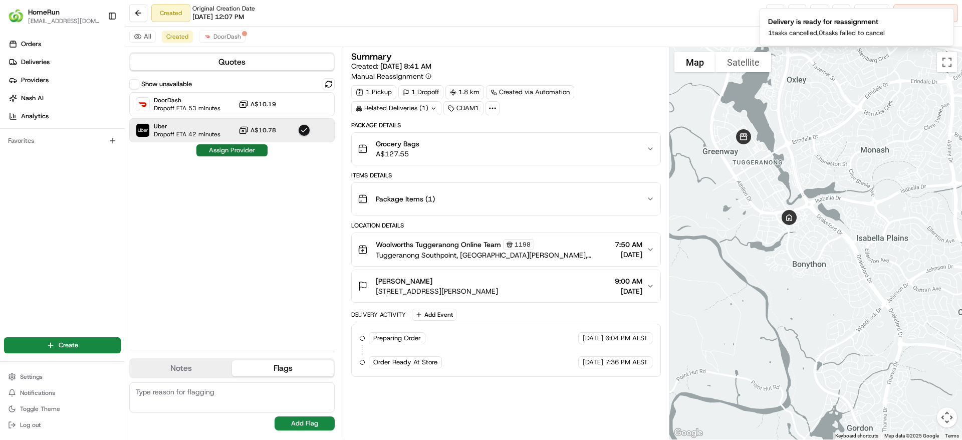
click at [231, 144] on button "Assign Provider" at bounding box center [232, 150] width 71 height 12
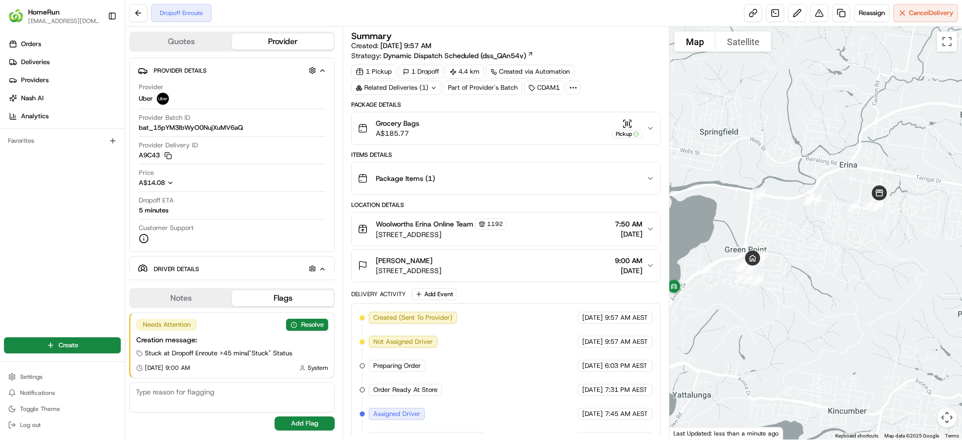
drag, startPoint x: 768, startPoint y: 319, endPoint x: 806, endPoint y: 316, distance: 37.2
click at [806, 316] on div at bounding box center [816, 233] width 293 height 413
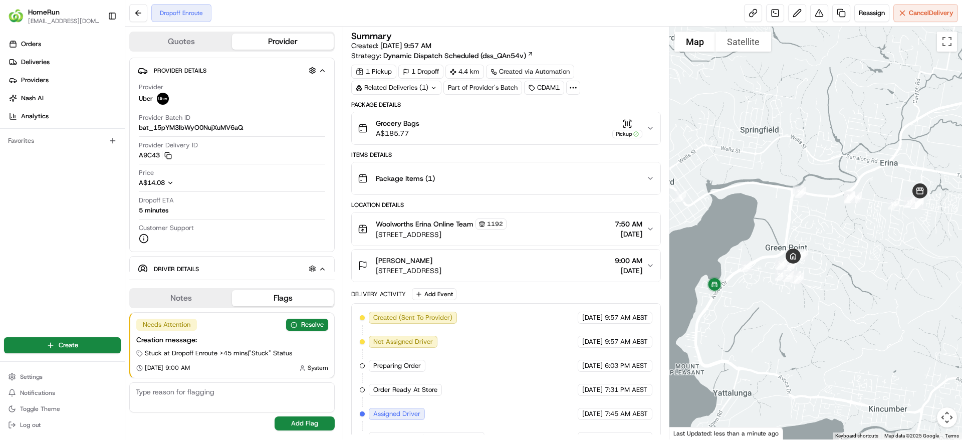
click at [427, 87] on div "Related Deliveries (1)" at bounding box center [396, 88] width 90 height 14
click at [509, 108] on div "Package Details" at bounding box center [505, 105] width 309 height 8
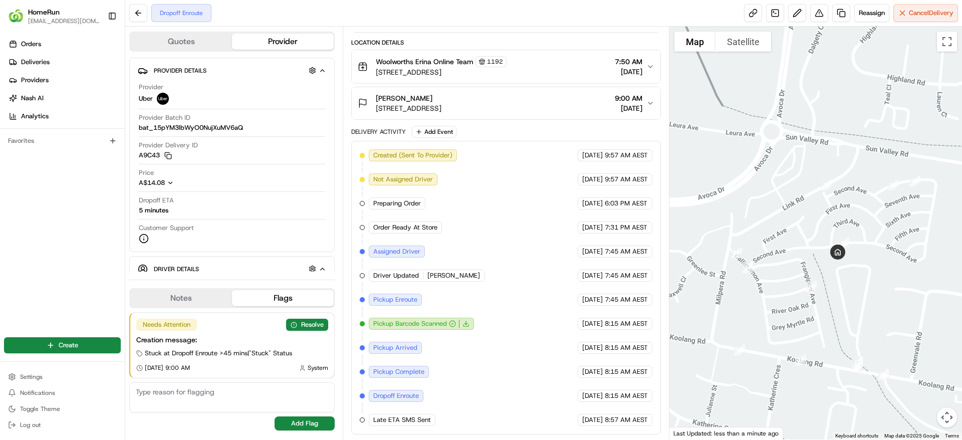
drag, startPoint x: 740, startPoint y: 295, endPoint x: 838, endPoint y: 281, distance: 98.2
click at [821, 281] on img "24" at bounding box center [811, 286] width 19 height 19
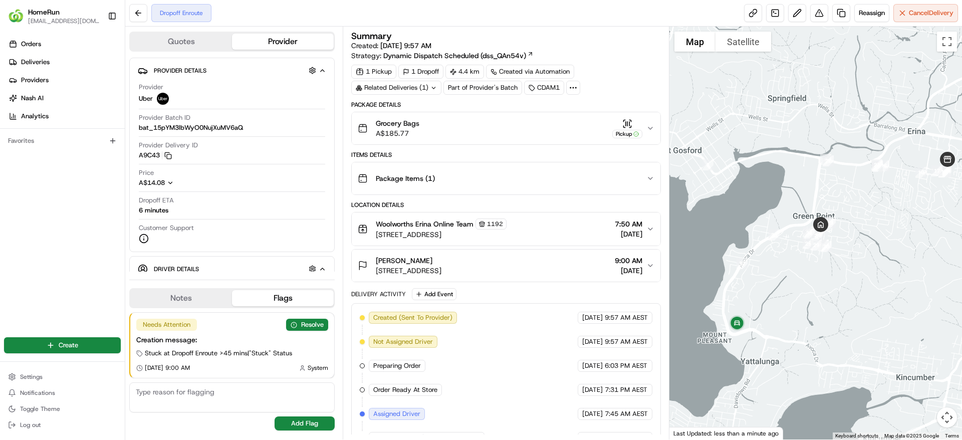
drag, startPoint x: 775, startPoint y: 303, endPoint x: 849, endPoint y: 267, distance: 82.1
click at [849, 267] on div at bounding box center [816, 233] width 293 height 413
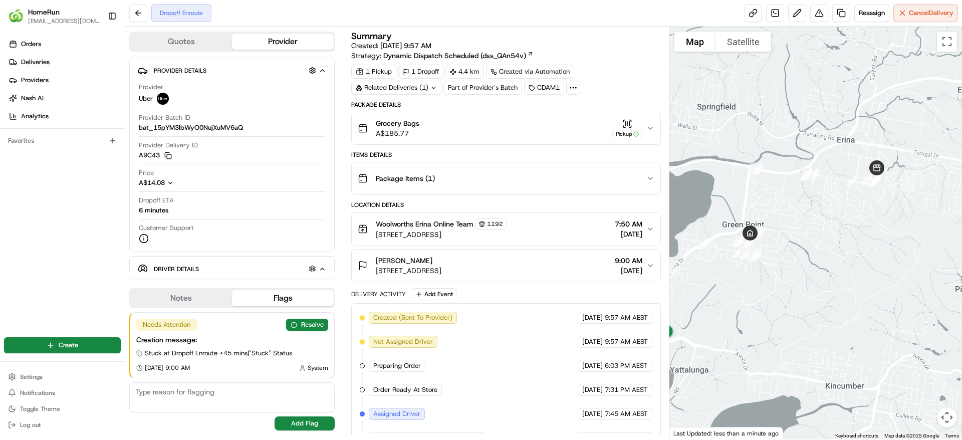
drag, startPoint x: 903, startPoint y: 337, endPoint x: 829, endPoint y: 346, distance: 75.3
click at [829, 346] on div at bounding box center [816, 233] width 293 height 413
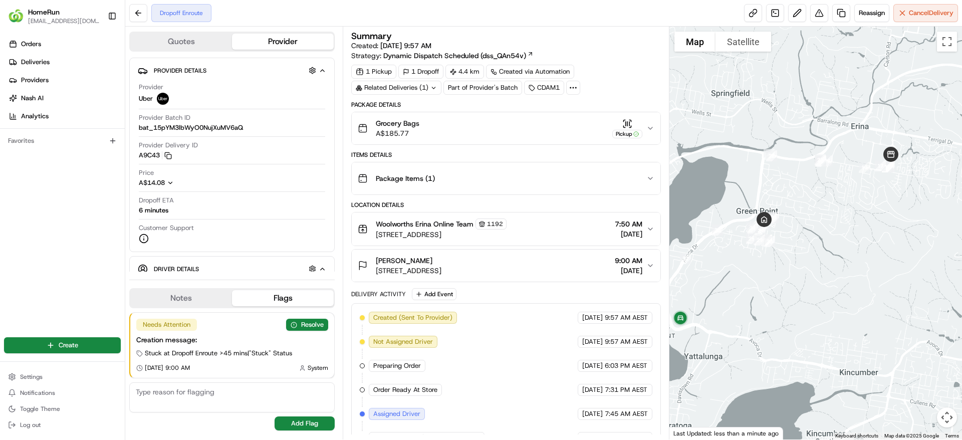
drag, startPoint x: 757, startPoint y: 317, endPoint x: 785, endPoint y: 293, distance: 36.9
click at [785, 293] on div at bounding box center [816, 233] width 293 height 413
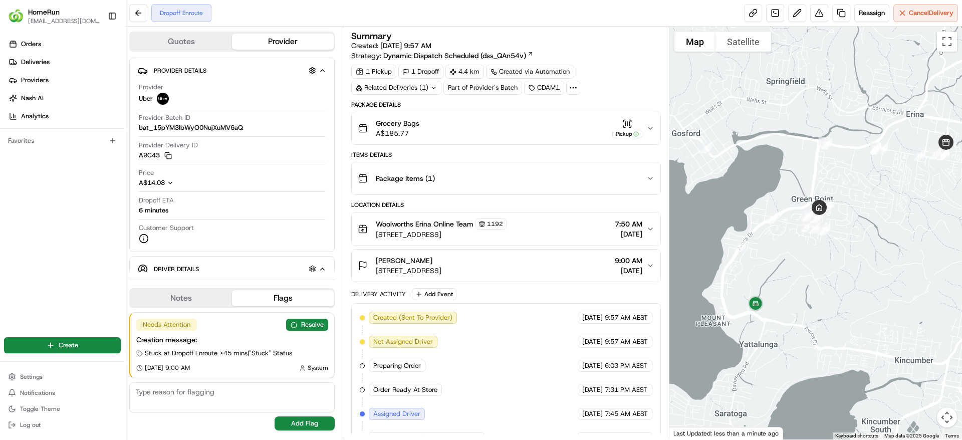
drag, startPoint x: 782, startPoint y: 287, endPoint x: 850, endPoint y: 288, distance: 68.2
click at [850, 288] on div at bounding box center [816, 233] width 293 height 413
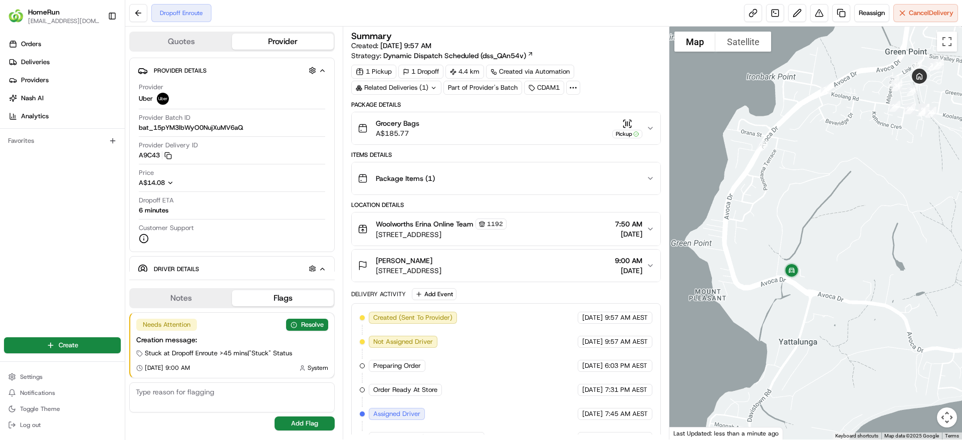
drag, startPoint x: 840, startPoint y: 296, endPoint x: 823, endPoint y: 261, distance: 38.8
click at [823, 261] on div at bounding box center [816, 233] width 293 height 413
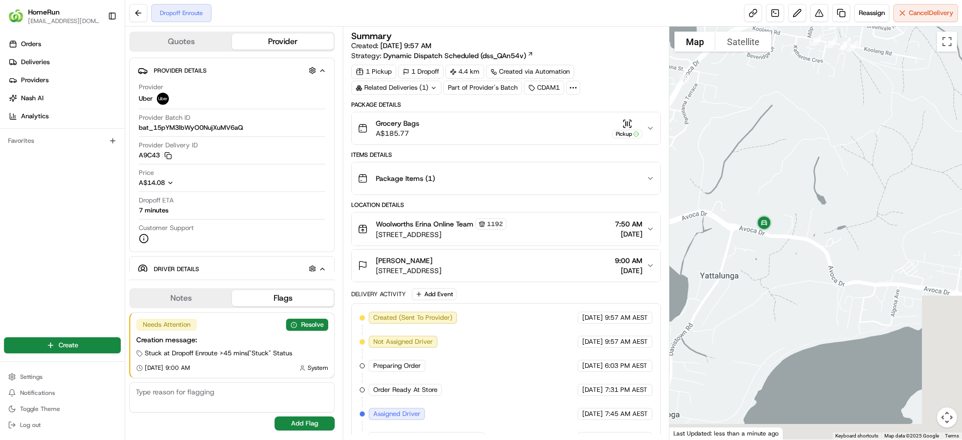
drag, startPoint x: 822, startPoint y: 251, endPoint x: 715, endPoint y: 216, distance: 112.1
click at [715, 216] on div at bounding box center [816, 233] width 293 height 413
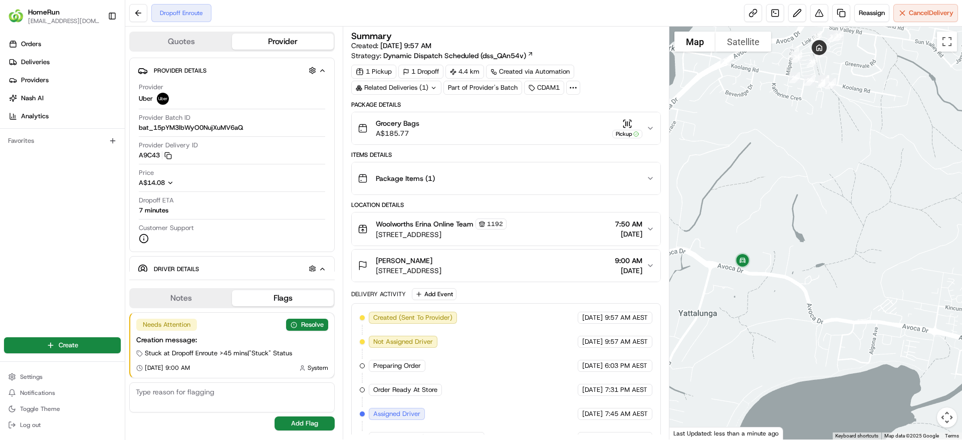
drag, startPoint x: 730, startPoint y: 192, endPoint x: 722, endPoint y: 219, distance: 27.3
click at [722, 219] on div at bounding box center [816, 233] width 293 height 413
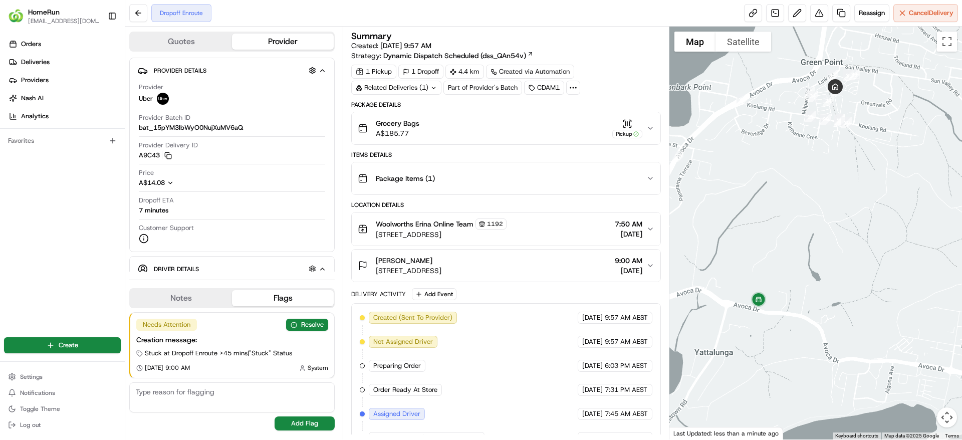
drag, startPoint x: 730, startPoint y: 217, endPoint x: 745, endPoint y: 260, distance: 46.3
click at [745, 260] on div at bounding box center [816, 233] width 293 height 413
click at [737, 261] on div at bounding box center [816, 233] width 293 height 413
click at [739, 261] on div at bounding box center [816, 233] width 293 height 413
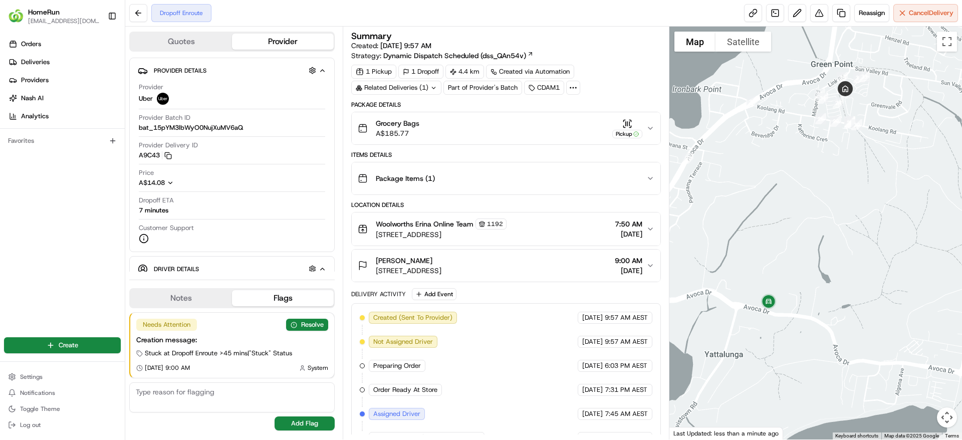
drag, startPoint x: 738, startPoint y: 258, endPoint x: 748, endPoint y: 263, distance: 11.0
click at [748, 263] on div at bounding box center [816, 233] width 293 height 413
click at [746, 262] on div at bounding box center [816, 233] width 293 height 413
click at [916, 15] on span "Cancel Delivery" at bounding box center [931, 13] width 45 height 9
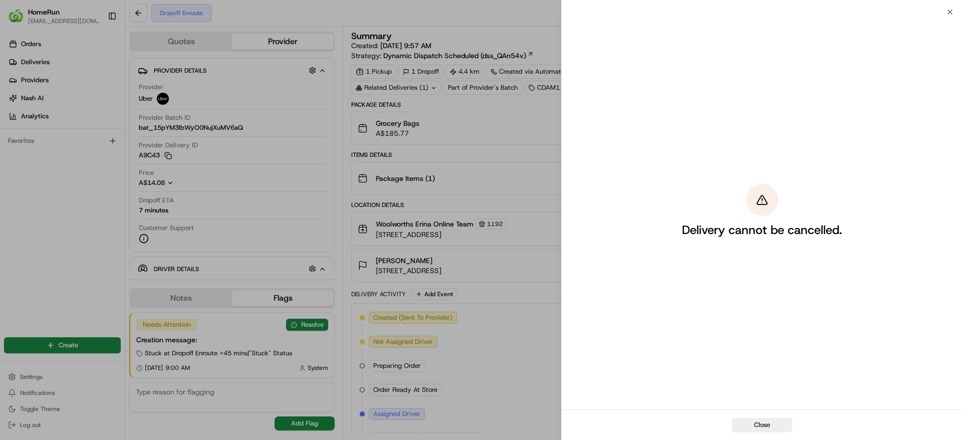
click at [949, 14] on div "Delivery cannot be cancelled." at bounding box center [762, 211] width 401 height 398
click at [952, 13] on div "Delivery cannot be cancelled." at bounding box center [762, 211] width 401 height 398
click at [753, 421] on button "Close" at bounding box center [762, 425] width 60 height 14
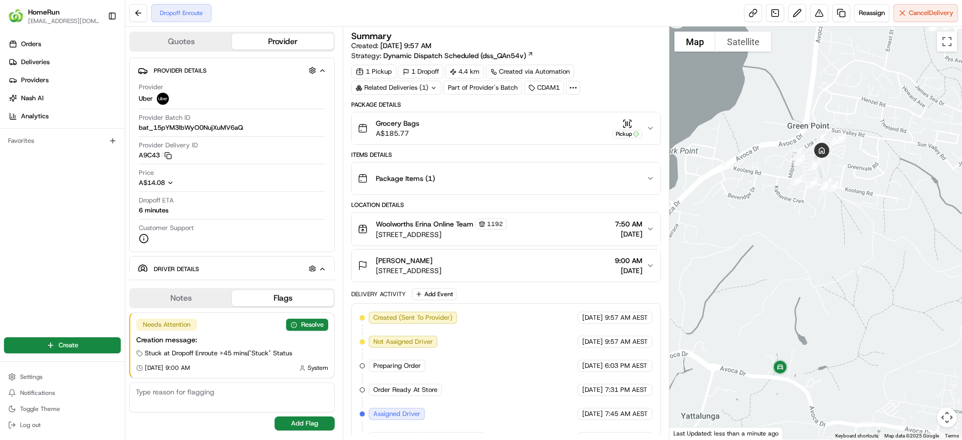
drag, startPoint x: 808, startPoint y: 170, endPoint x: 765, endPoint y: 243, distance: 83.6
click at [765, 243] on div at bounding box center [816, 233] width 293 height 413
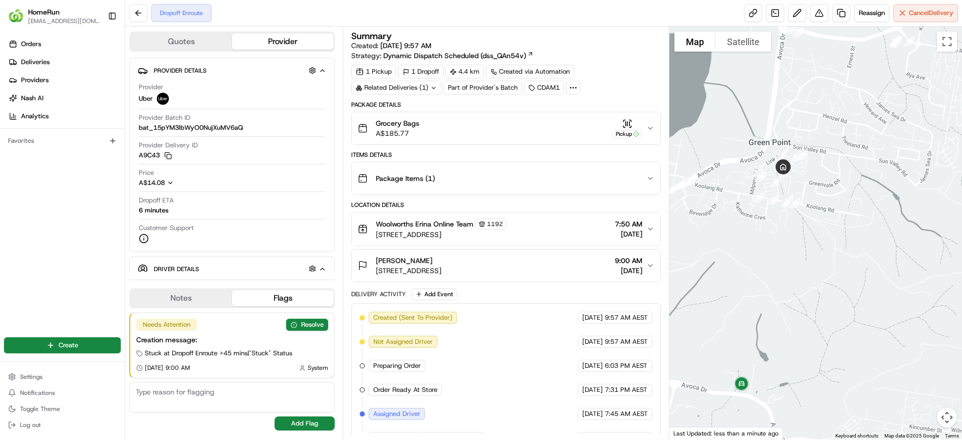
drag, startPoint x: 756, startPoint y: 269, endPoint x: 788, endPoint y: 222, distance: 56.6
click at [788, 222] on div at bounding box center [816, 233] width 293 height 413
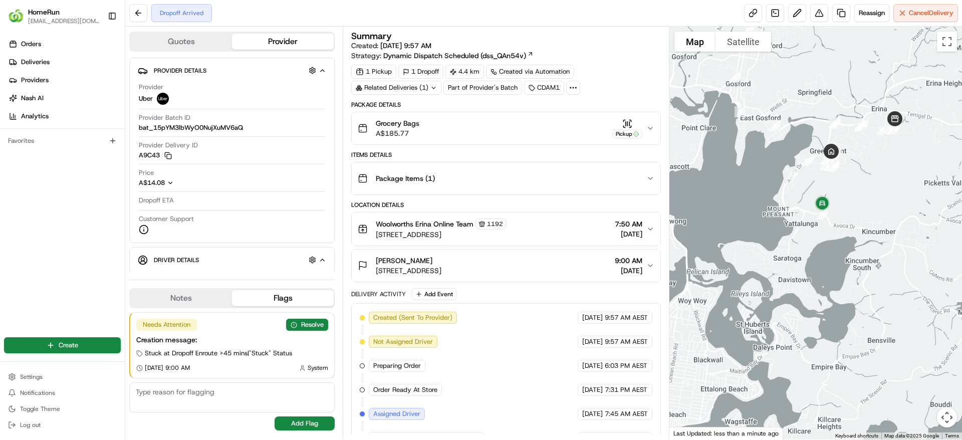
drag, startPoint x: 876, startPoint y: 137, endPoint x: 868, endPoint y: 154, distance: 19.1
click at [868, 154] on div at bounding box center [816, 233] width 293 height 413
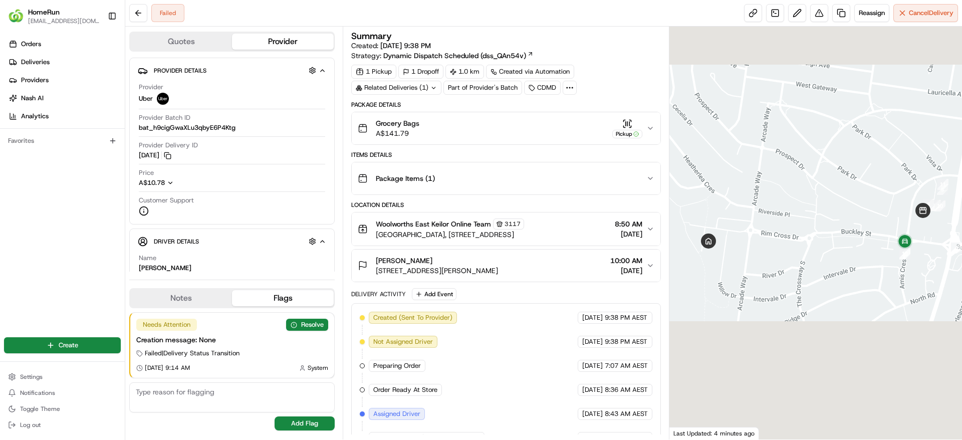
scroll to position [162, 0]
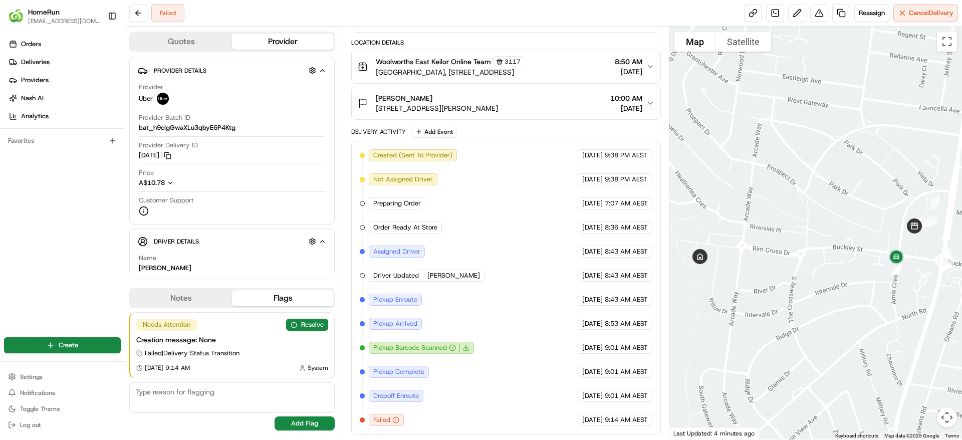
drag, startPoint x: 864, startPoint y: 248, endPoint x: 864, endPoint y: 264, distance: 16.0
click at [864, 264] on div at bounding box center [816, 233] width 293 height 413
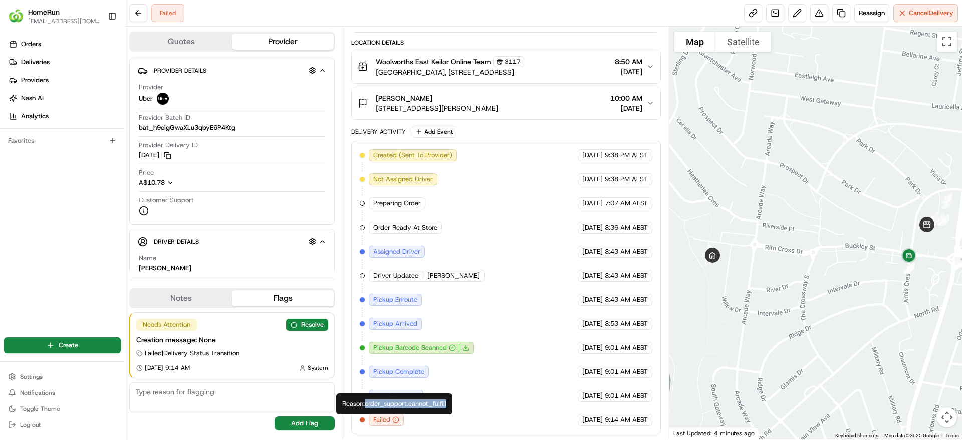
copy div "order_support.cannot_fulfill"
drag, startPoint x: 369, startPoint y: 405, endPoint x: 452, endPoint y: 402, distance: 83.3
click at [452, 402] on div "Reason: order_support.cannot_fulfill Reason: order_support.cannot_fulfill" at bounding box center [394, 404] width 116 height 21
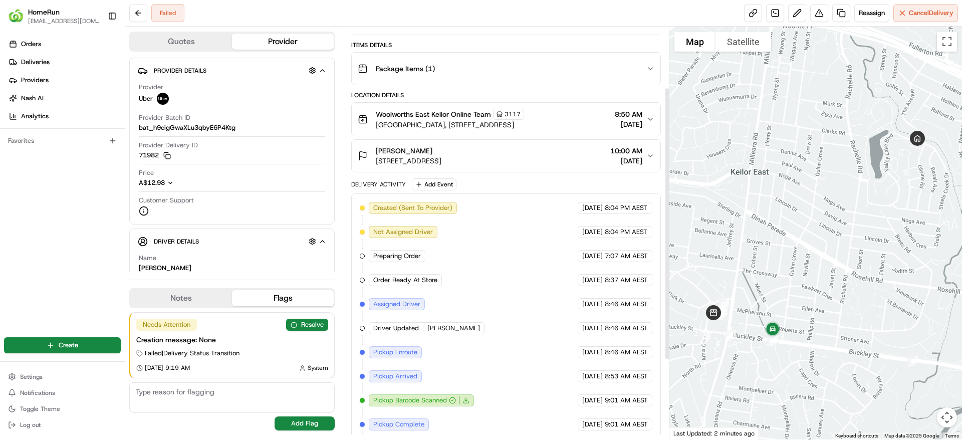
scroll to position [211, 0]
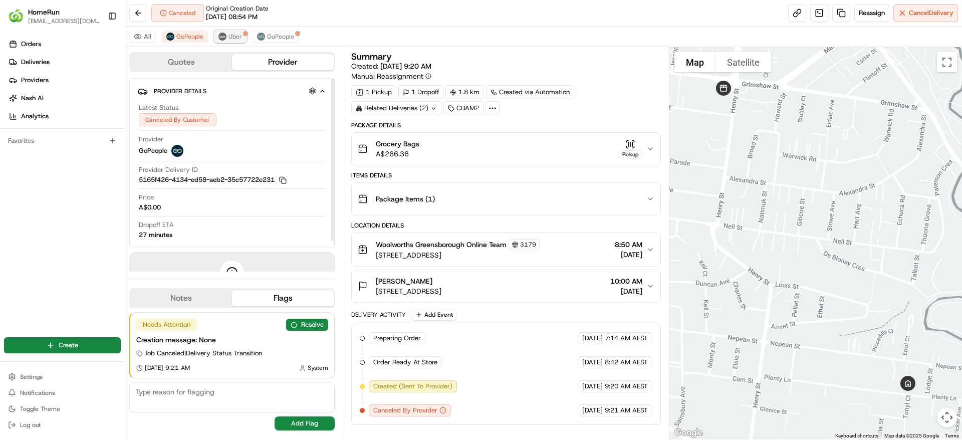
click at [231, 40] on span "Uber" at bounding box center [236, 37] width 14 height 8
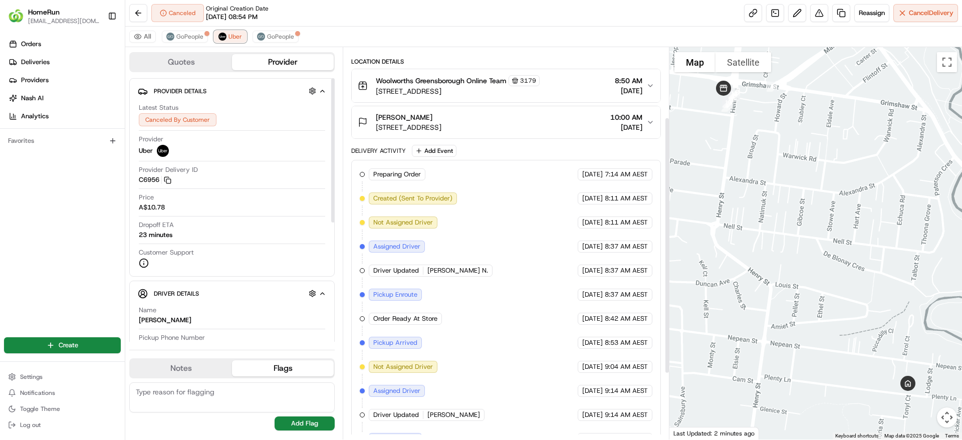
scroll to position [207, 0]
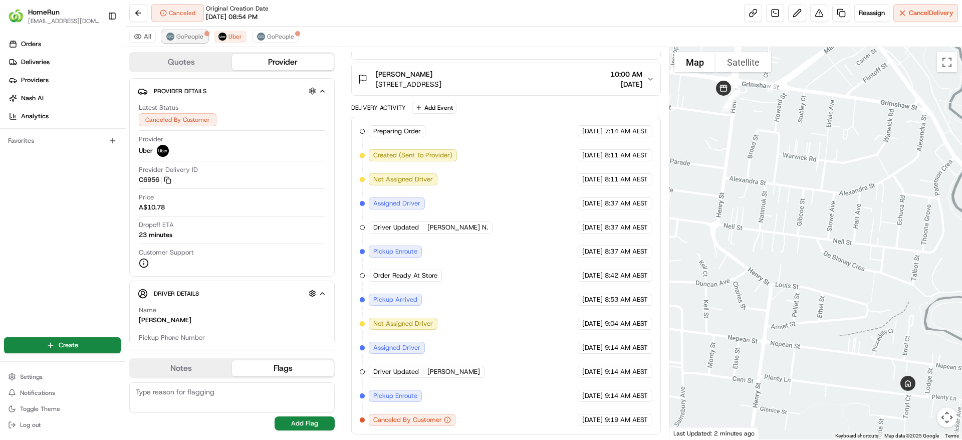
click at [183, 42] on button "GoPeople" at bounding box center [185, 37] width 46 height 12
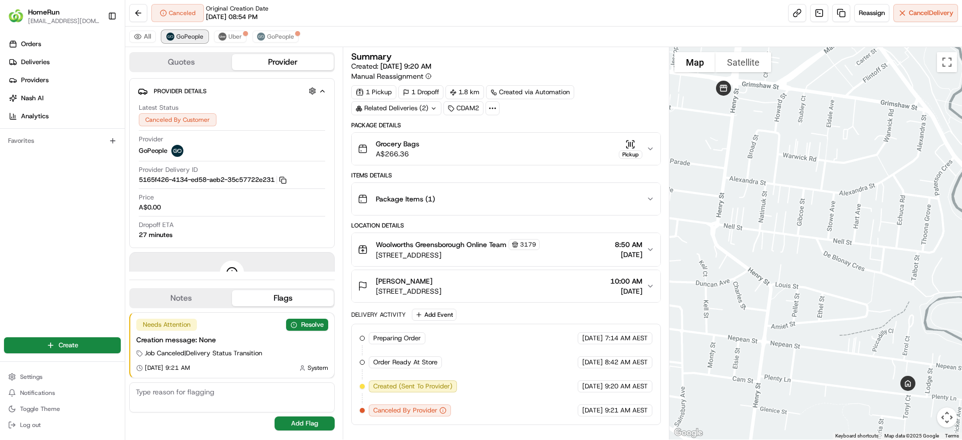
scroll to position [0, 0]
click at [232, 37] on span "Uber" at bounding box center [236, 37] width 14 height 8
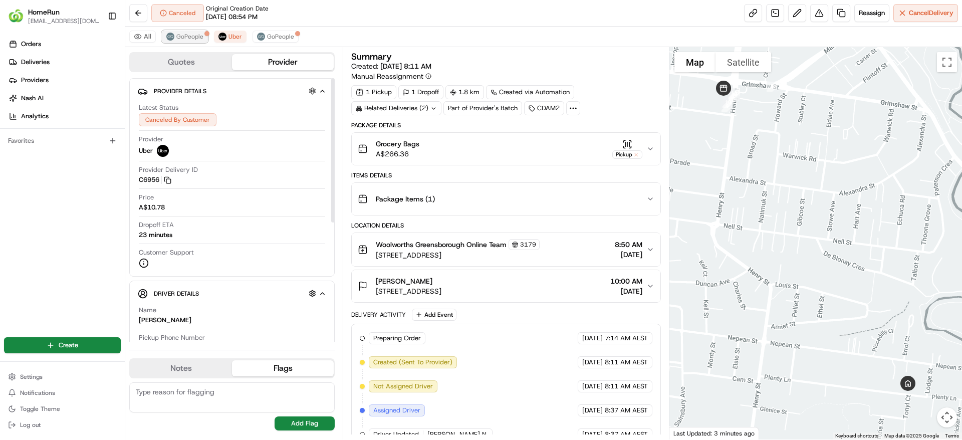
click at [196, 38] on span "GoPeople" at bounding box center [189, 37] width 27 height 8
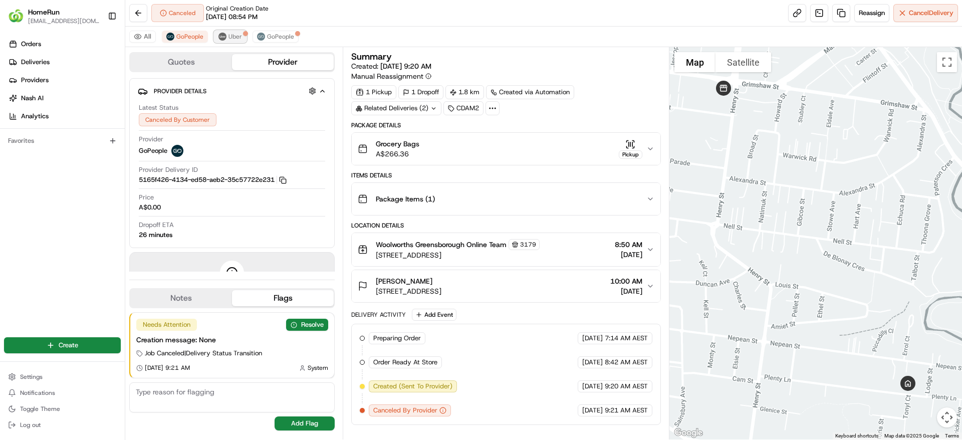
click at [235, 35] on span "Uber" at bounding box center [236, 37] width 14 height 8
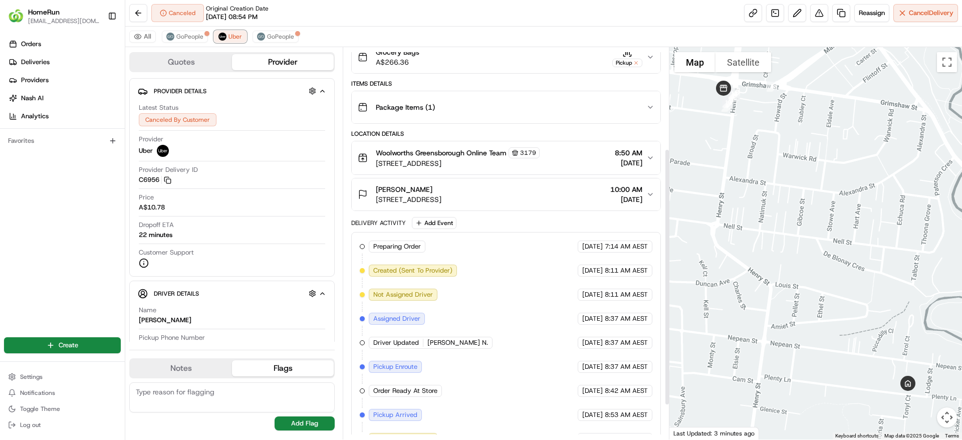
scroll to position [207, 0]
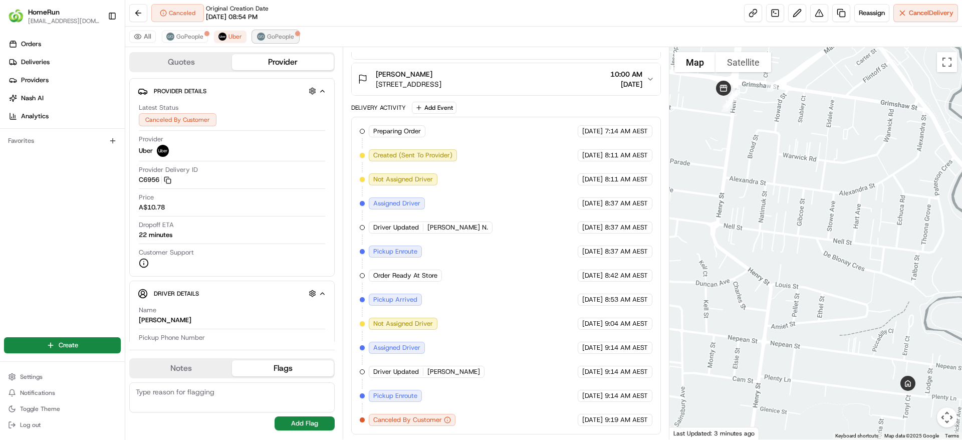
click at [284, 41] on button "GoPeople" at bounding box center [276, 37] width 46 height 12
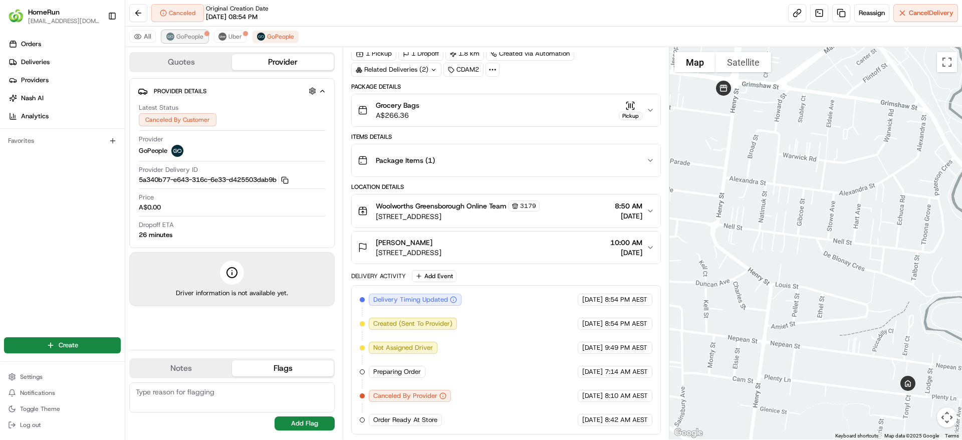
click at [192, 40] on span "GoPeople" at bounding box center [189, 37] width 27 height 8
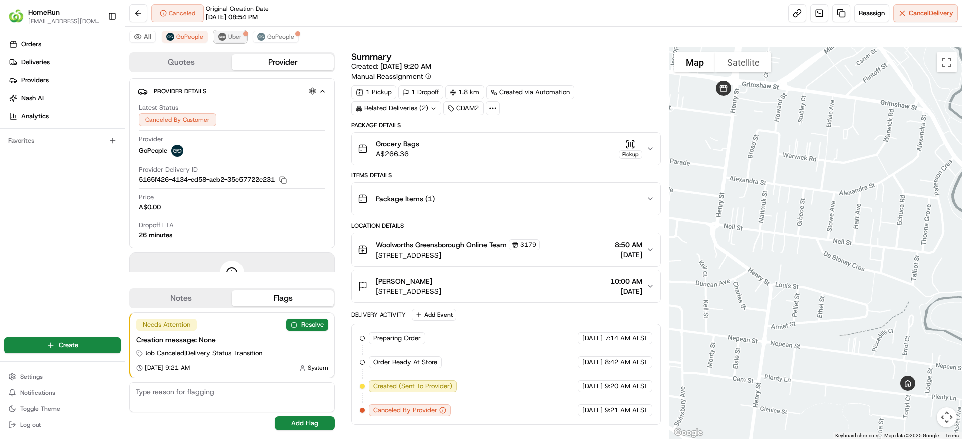
click at [226, 32] on button "Uber" at bounding box center [230, 37] width 33 height 12
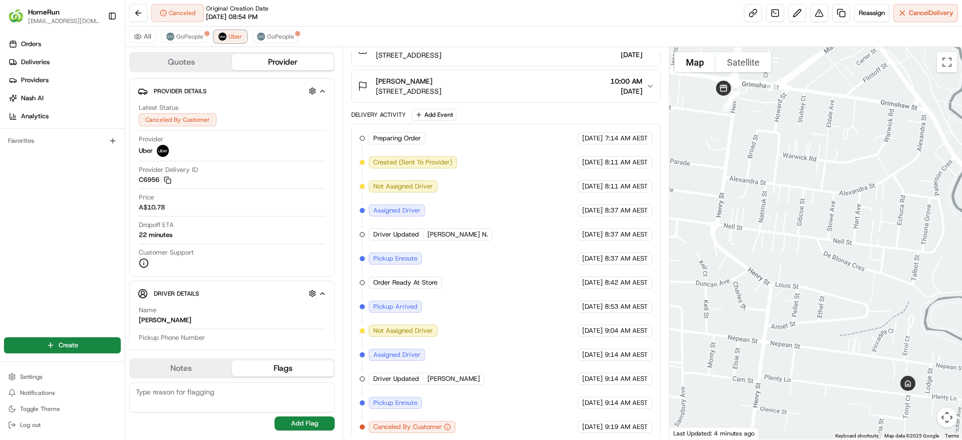
scroll to position [207, 0]
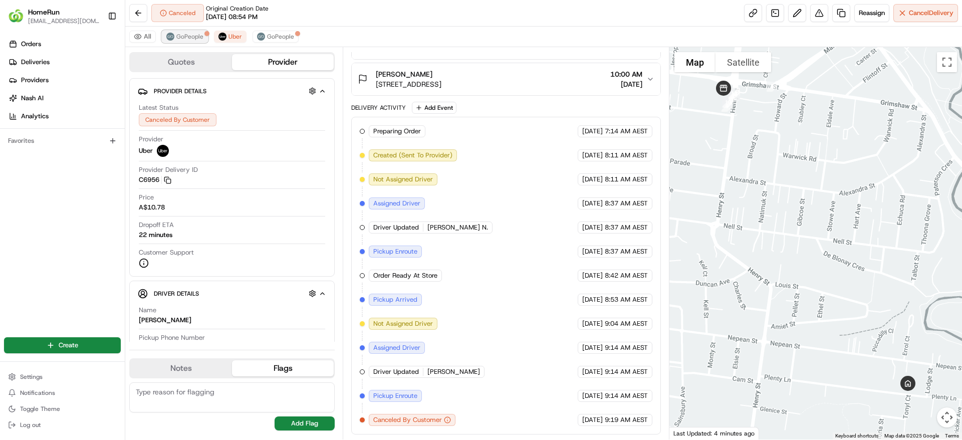
click at [185, 41] on button "GoPeople" at bounding box center [185, 37] width 46 height 12
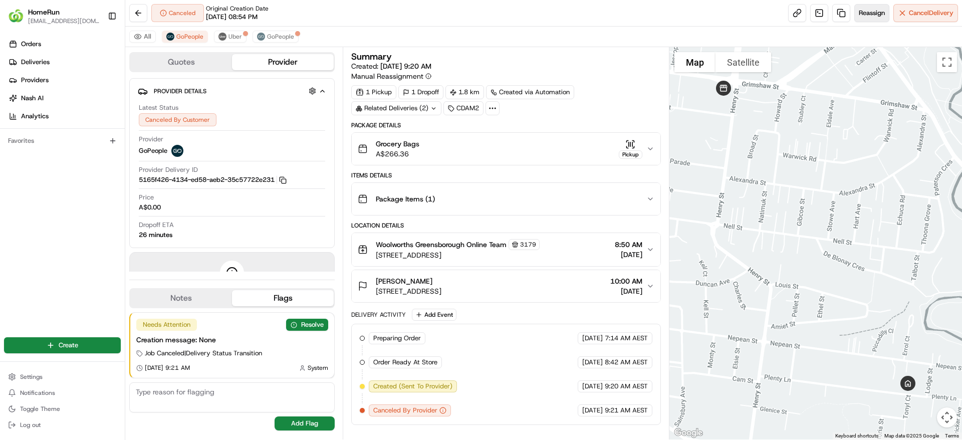
click at [862, 10] on span "Reassign" at bounding box center [872, 13] width 26 height 9
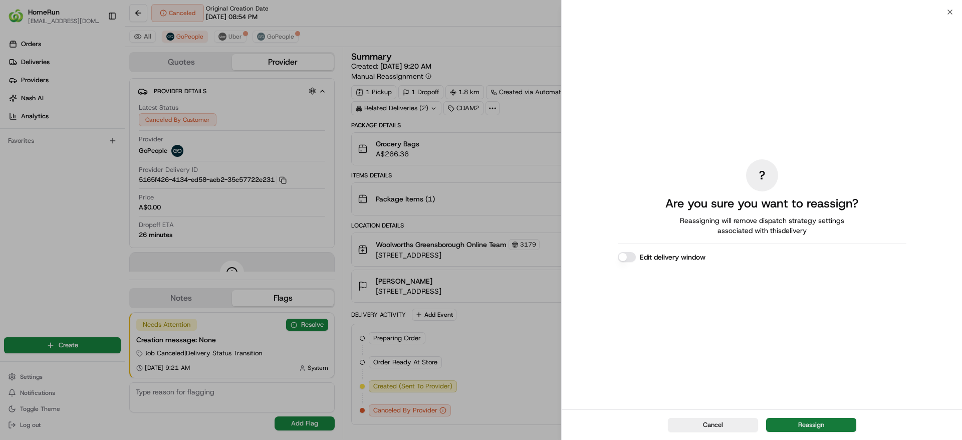
click at [799, 429] on button "Reassign" at bounding box center [811, 425] width 90 height 14
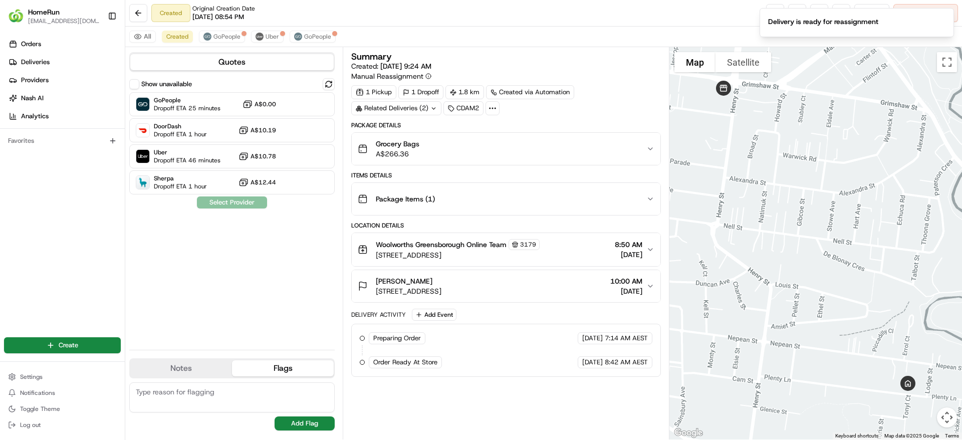
click at [848, 73] on div at bounding box center [816, 243] width 293 height 393
click at [939, 21] on button "Cancel Delivery" at bounding box center [926, 13] width 65 height 18
click at [227, 39] on span "GoPeople" at bounding box center [227, 37] width 27 height 8
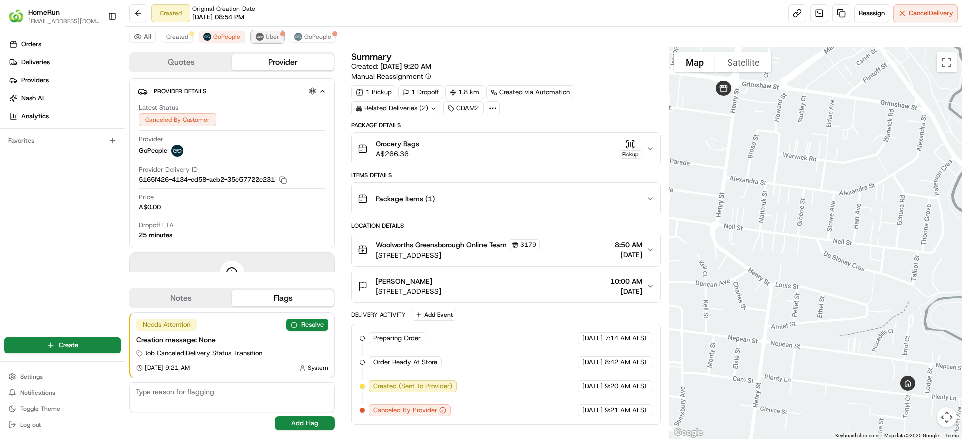
click at [275, 40] on span "Uber" at bounding box center [273, 37] width 14 height 8
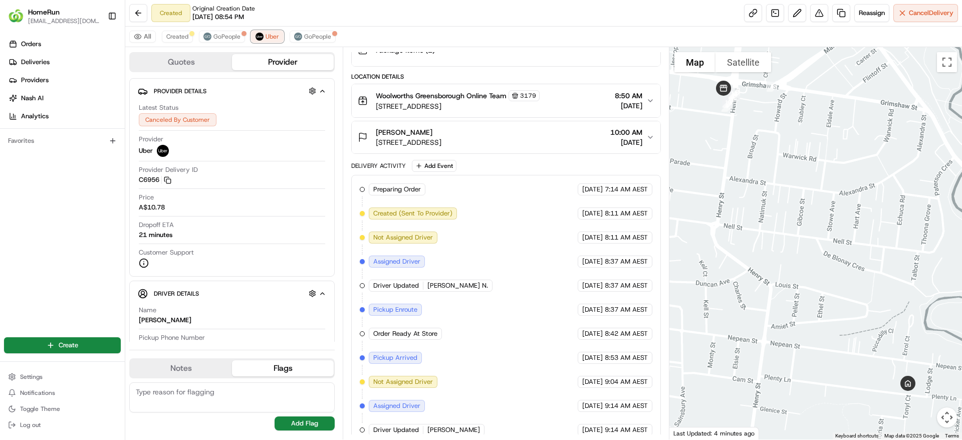
scroll to position [207, 0]
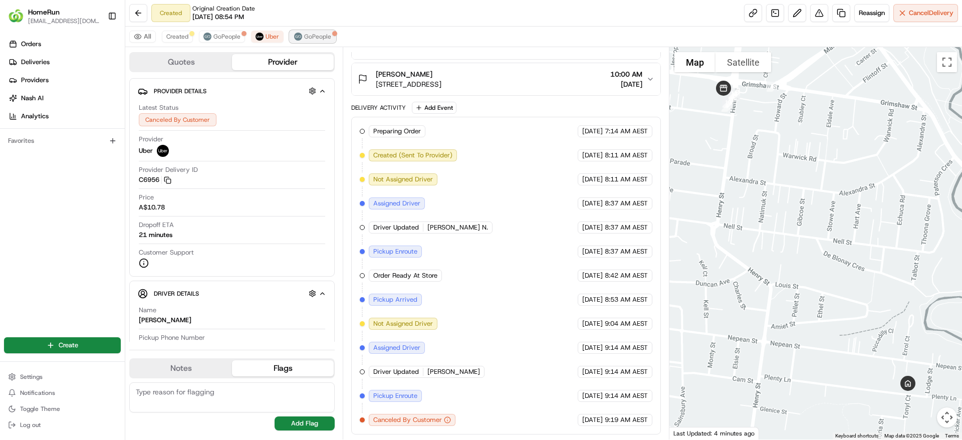
click at [321, 38] on span "GoPeople" at bounding box center [317, 37] width 27 height 8
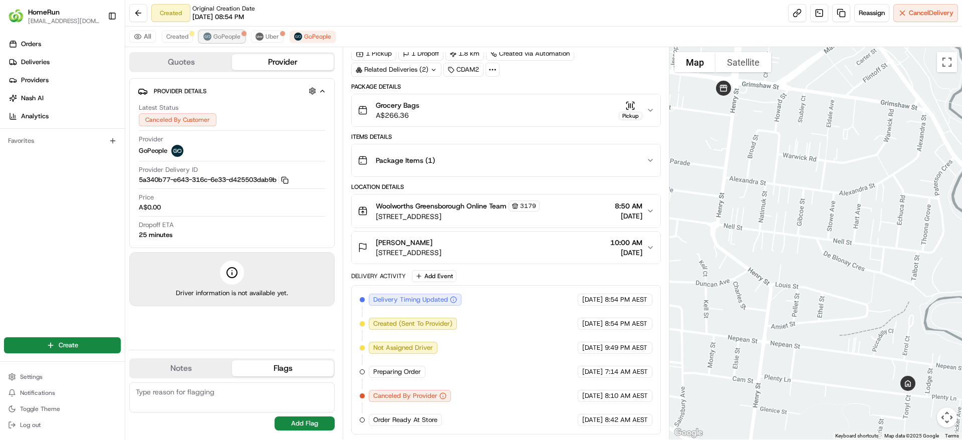
click at [227, 38] on span "GoPeople" at bounding box center [227, 37] width 27 height 8
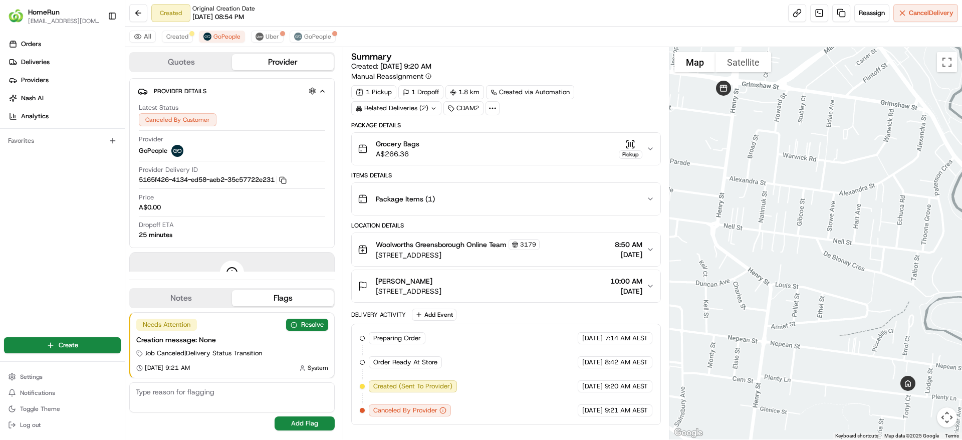
click at [193, 35] on div "All Created GoPeople Uber GoPeople" at bounding box center [543, 37] width 837 height 21
click at [185, 37] on span "Created" at bounding box center [177, 37] width 22 height 8
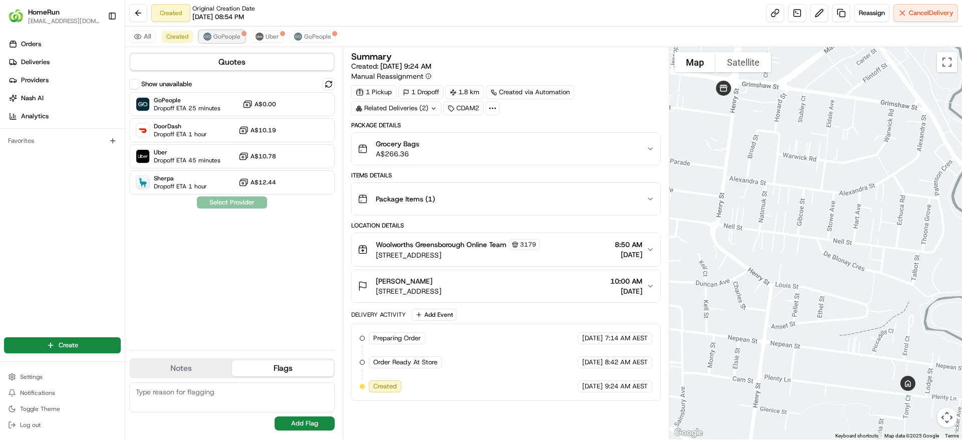
click at [212, 35] on button "GoPeople" at bounding box center [222, 37] width 46 height 12
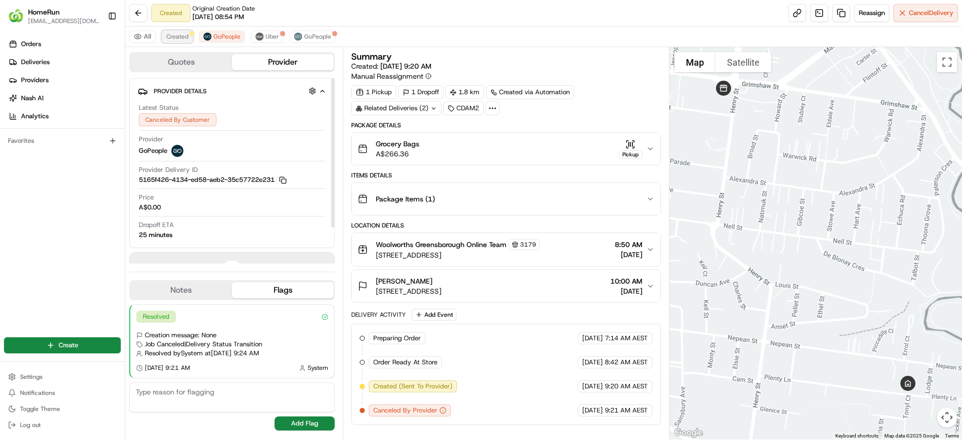
click at [167, 32] on button "Created" at bounding box center [177, 37] width 31 height 12
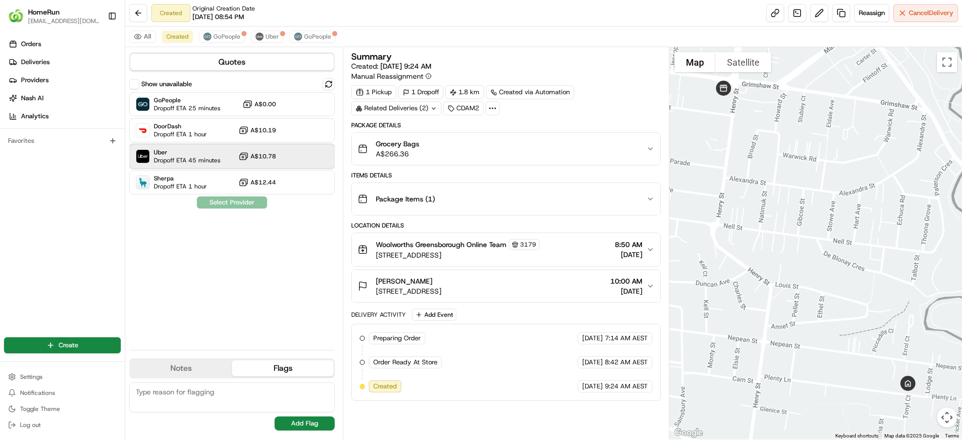
click at [233, 156] on div "Uber Dropoff ETA 45 minutes A$10.78" at bounding box center [232, 156] width 206 height 24
click at [243, 202] on button "Assign Provider" at bounding box center [232, 203] width 71 height 12
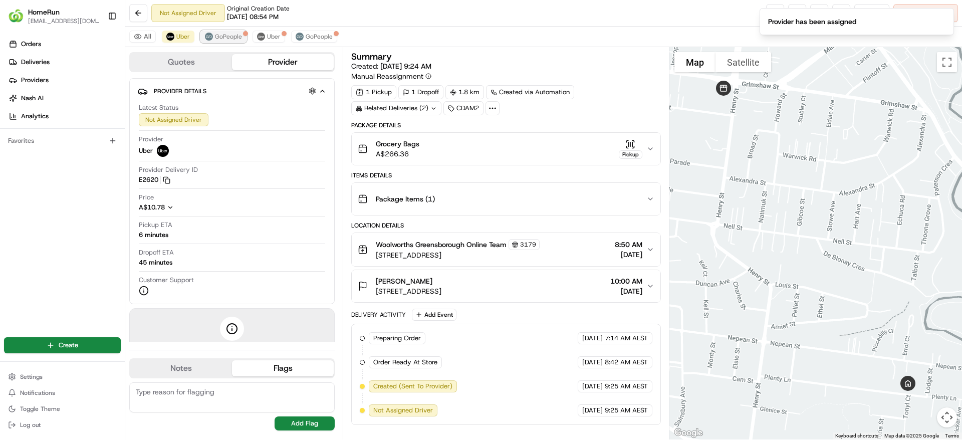
click at [233, 33] on span "GoPeople" at bounding box center [228, 37] width 27 height 8
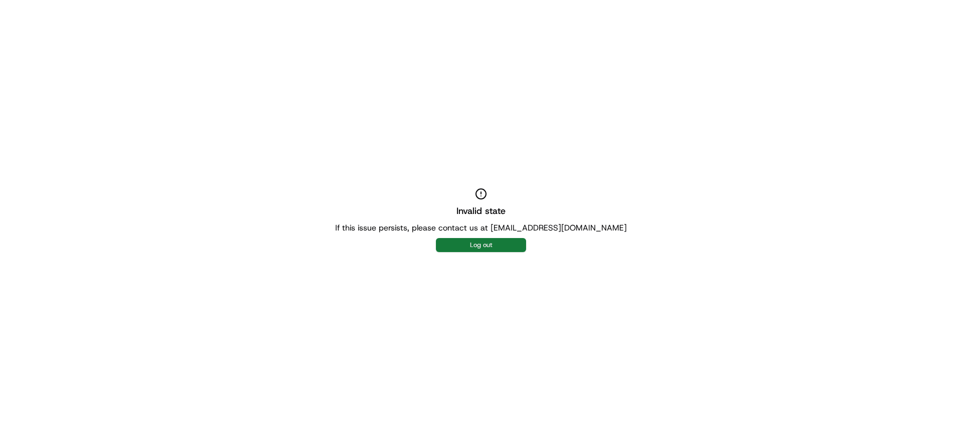
click at [461, 242] on button "Log out" at bounding box center [481, 245] width 90 height 14
